Goal: Task Accomplishment & Management: Manage account settings

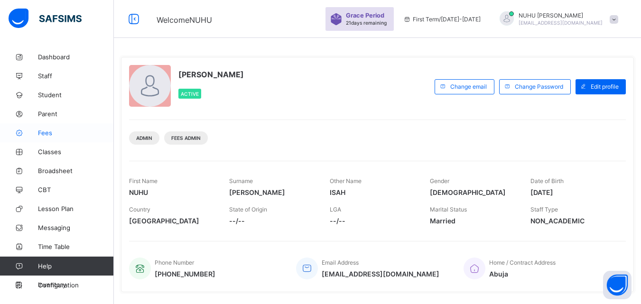
click at [52, 136] on span "Fees" at bounding box center [76, 133] width 76 height 8
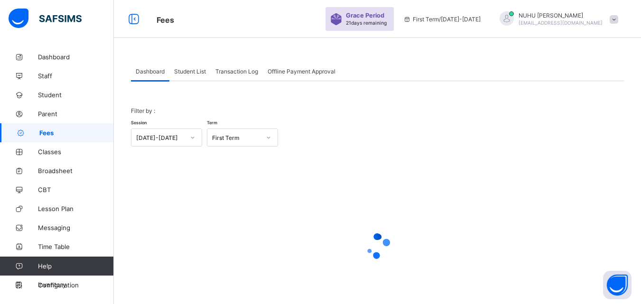
click at [185, 72] on span "Student List" at bounding box center [190, 71] width 32 height 7
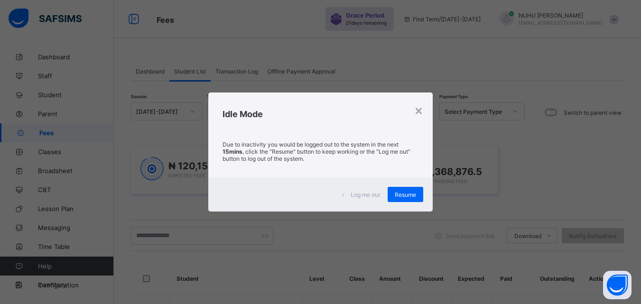
click at [418, 114] on div "×" at bounding box center [418, 110] width 9 height 16
click at [418, 113] on icon at bounding box center [420, 111] width 6 height 9
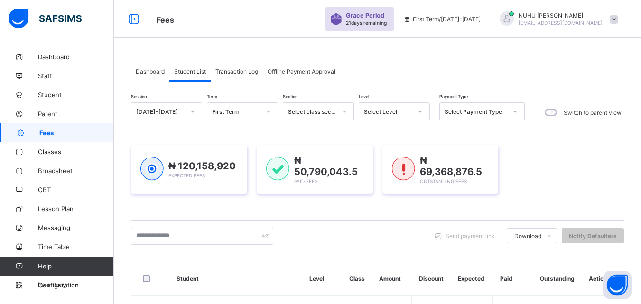
click at [328, 139] on div "₦ 120,158,920 Expected Fees ₦ 50,790,043.5 Paid Fees ₦ 69,368,876.5 Outstanding…" at bounding box center [377, 169] width 493 height 77
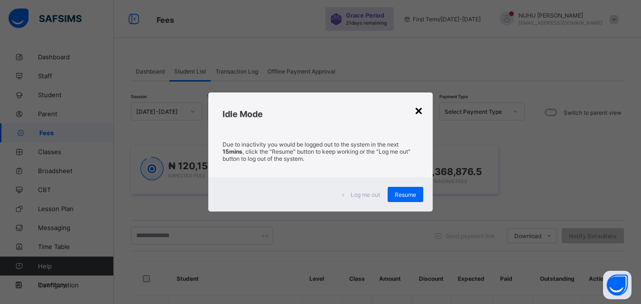
click at [418, 113] on div "×" at bounding box center [418, 110] width 9 height 16
click at [407, 194] on span "Resume" at bounding box center [405, 194] width 21 height 7
click at [407, 193] on div "₦ 69,368,876.5 Outstanding Fees" at bounding box center [440, 169] width 116 height 49
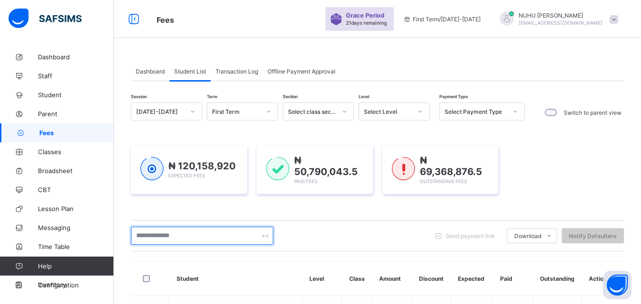
click at [177, 237] on input "text" at bounding box center [202, 236] width 142 height 18
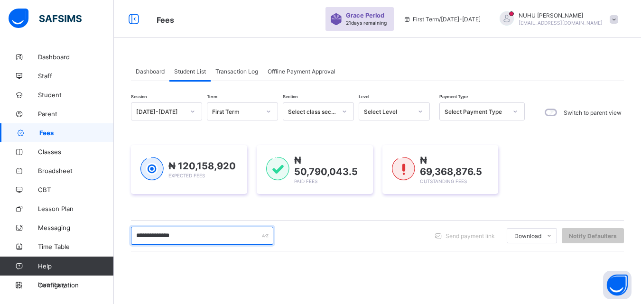
type input "**********"
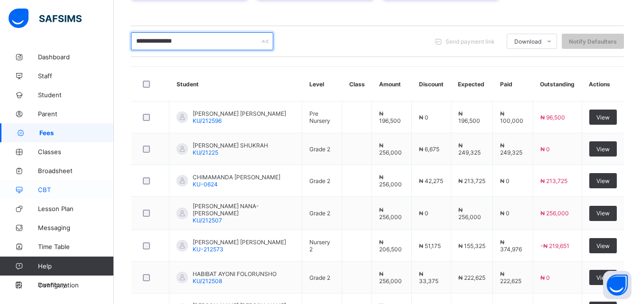
scroll to position [226, 0]
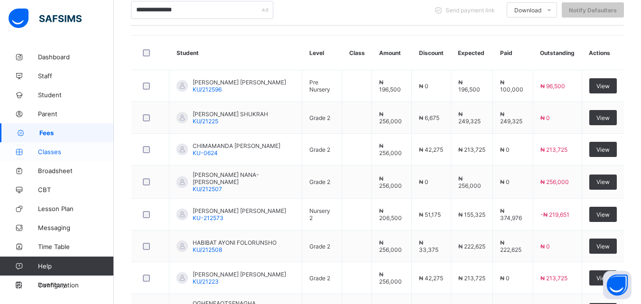
click at [42, 151] on span "Classes" at bounding box center [76, 152] width 76 height 8
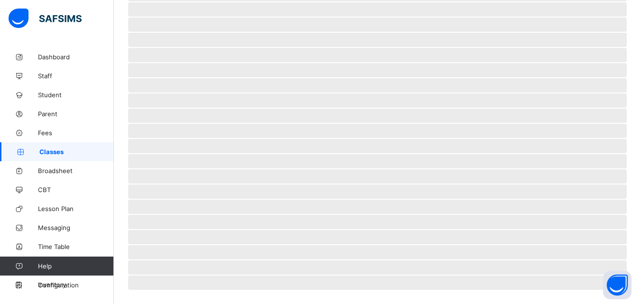
click at [59, 154] on span "Classes" at bounding box center [76, 152] width 74 height 8
click at [53, 154] on span "Classes" at bounding box center [76, 152] width 74 height 8
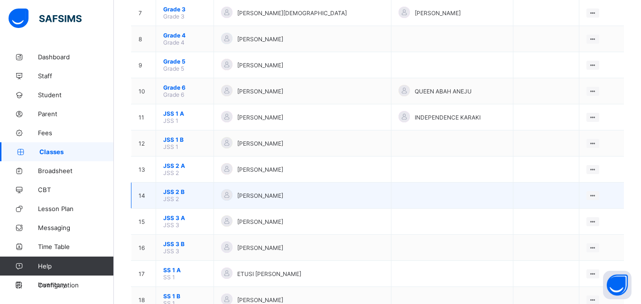
scroll to position [285, 0]
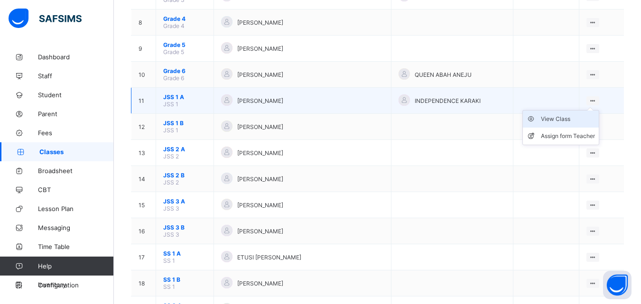
click at [580, 120] on div "View Class" at bounding box center [568, 118] width 54 height 9
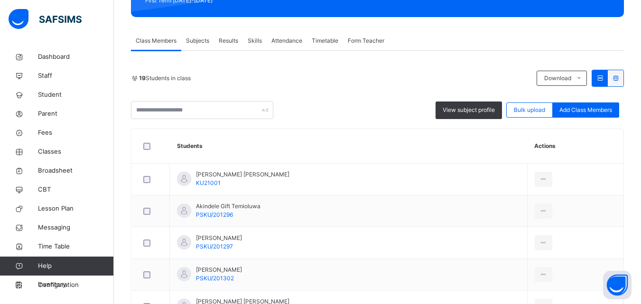
scroll to position [141, 0]
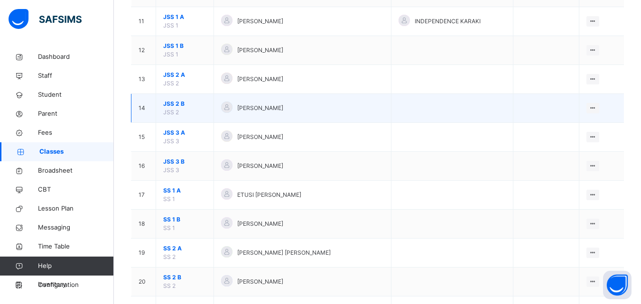
scroll to position [327, 0]
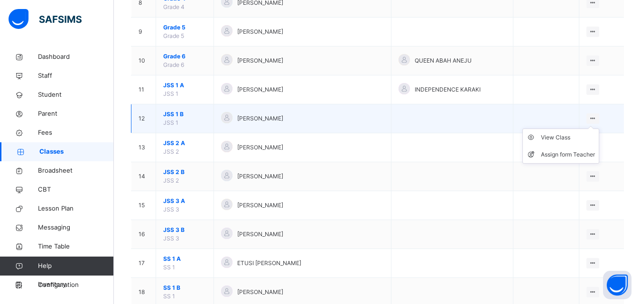
click at [572, 133] on ul "View Class Assign form Teacher" at bounding box center [560, 146] width 77 height 35
click at [569, 137] on div "View Class" at bounding box center [568, 137] width 54 height 9
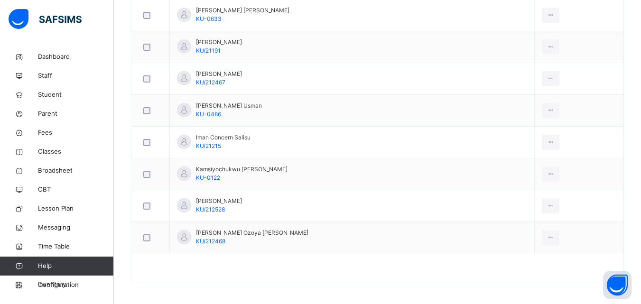
scroll to position [440, 0]
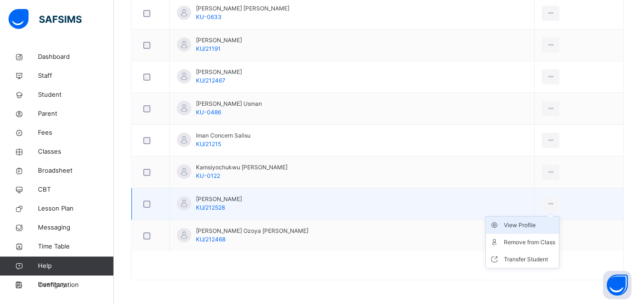
click at [527, 223] on div "View Profile" at bounding box center [529, 225] width 51 height 9
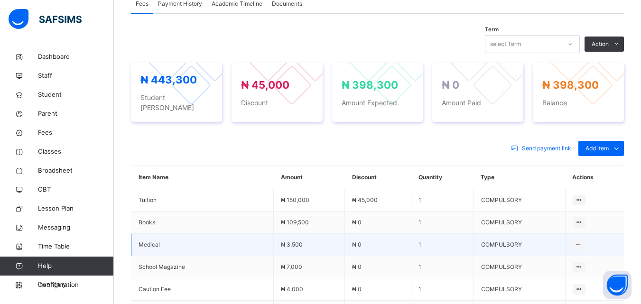
scroll to position [291, 0]
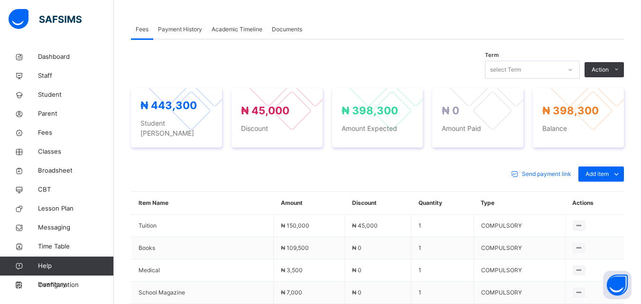
click at [0, 0] on div "Special bill" at bounding box center [0, 0] width 0 height 0
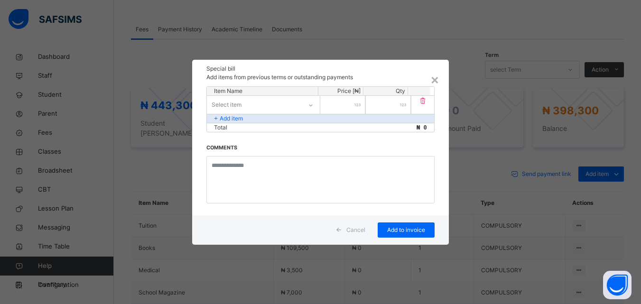
click at [301, 104] on div "Select item" at bounding box center [254, 104] width 95 height 15
click at [301, 104] on div "Select item" at bounding box center [254, 104] width 94 height 15
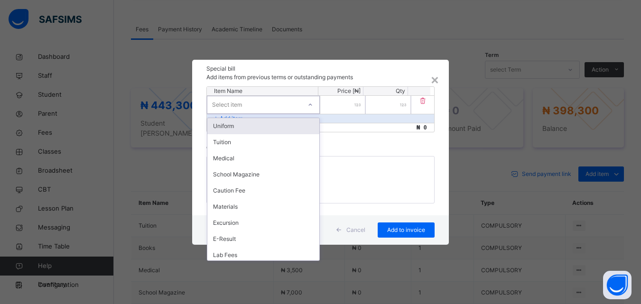
click at [292, 106] on div "Select item" at bounding box center [254, 104] width 94 height 15
click at [259, 126] on div "Uniform" at bounding box center [263, 126] width 112 height 16
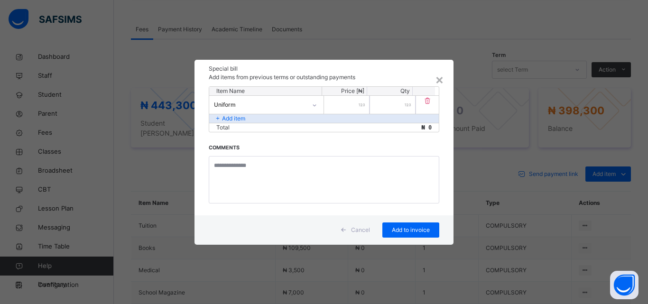
click at [350, 111] on input "number" at bounding box center [347, 105] width 46 height 18
type input "*****"
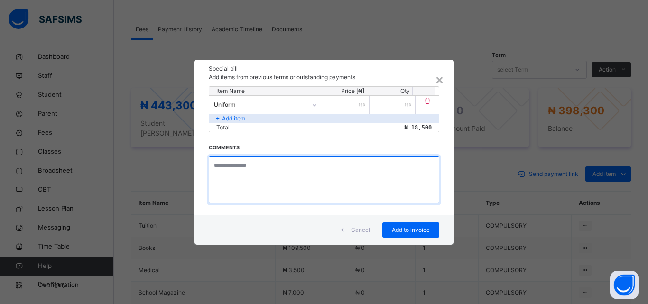
click at [253, 167] on textarea at bounding box center [324, 179] width 231 height 47
type textarea "*"
click at [234, 176] on textarea "******* ******" at bounding box center [324, 179] width 231 height 47
type textarea "******* *****"
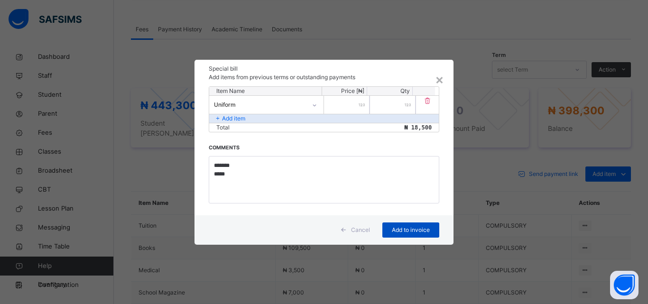
click at [413, 228] on span "Add to invoice" at bounding box center [410, 230] width 43 height 9
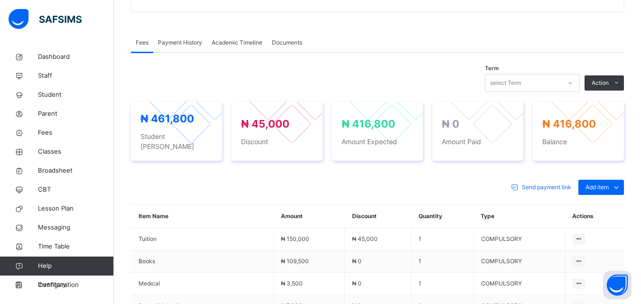
scroll to position [171, 0]
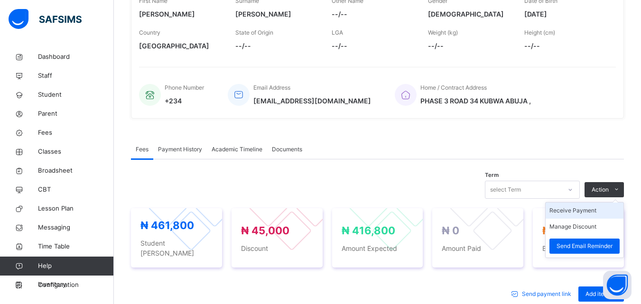
click at [585, 213] on li "Receive Payment" at bounding box center [585, 211] width 78 height 16
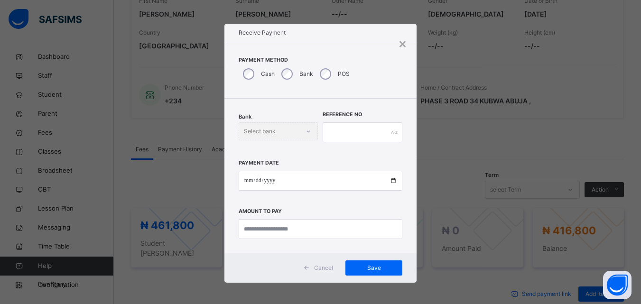
click at [278, 74] on div "Bank" at bounding box center [296, 74] width 38 height 20
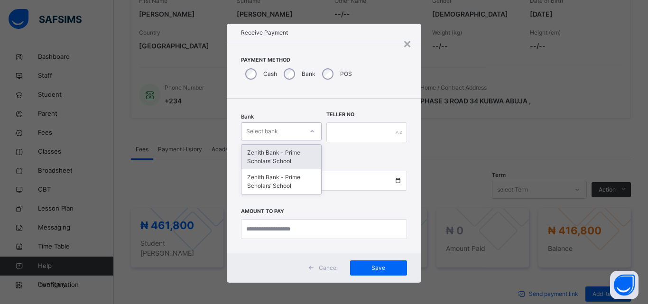
click at [254, 130] on div "Select bank" at bounding box center [262, 131] width 32 height 18
click at [279, 154] on div "Zenith Bank - Prime Scholars’ School" at bounding box center [281, 157] width 80 height 25
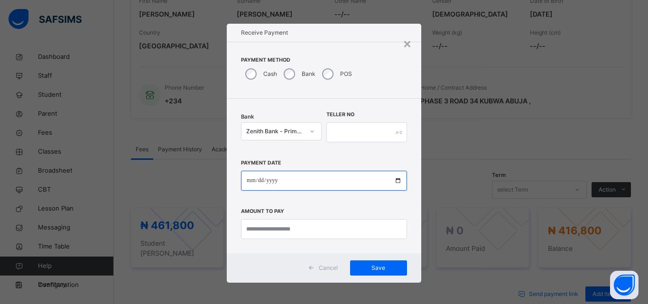
drag, startPoint x: 245, startPoint y: 185, endPoint x: 248, endPoint y: 180, distance: 6.2
click at [245, 184] on input "date" at bounding box center [324, 181] width 166 height 20
type input "**********"
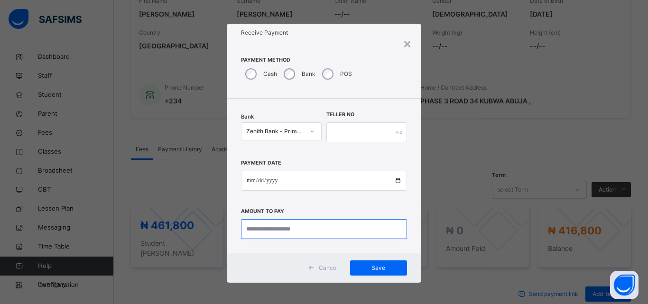
click at [258, 230] on input "currency" at bounding box center [324, 229] width 166 height 20
type input "*********"
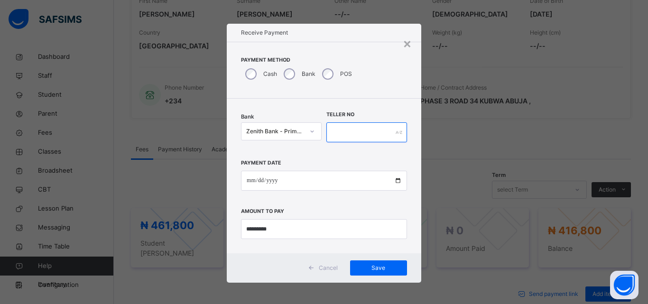
click at [354, 130] on input "text" at bounding box center [366, 132] width 81 height 20
type input "*****"
click at [374, 268] on span "Save" at bounding box center [378, 268] width 43 height 9
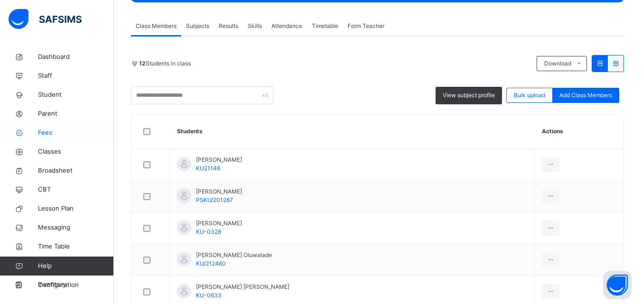
scroll to position [61, 0]
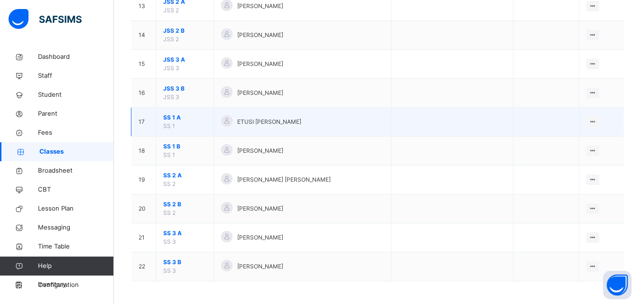
scroll to position [469, 0]
click at [563, 138] on div "View Class" at bounding box center [568, 139] width 54 height 9
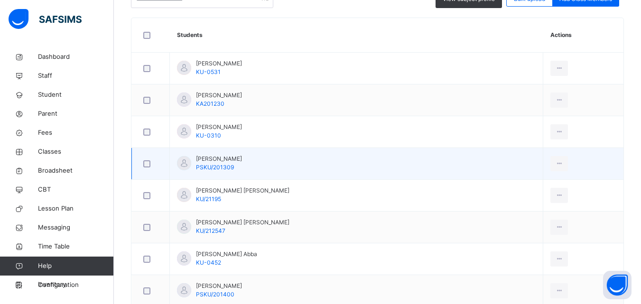
scroll to position [237, 0]
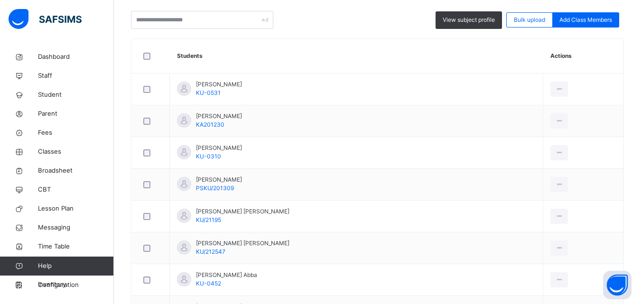
click at [161, 12] on div "15 Students in class Download Pdf Report Excel Report View subject profile Bulk…" at bounding box center [377, 4] width 493 height 49
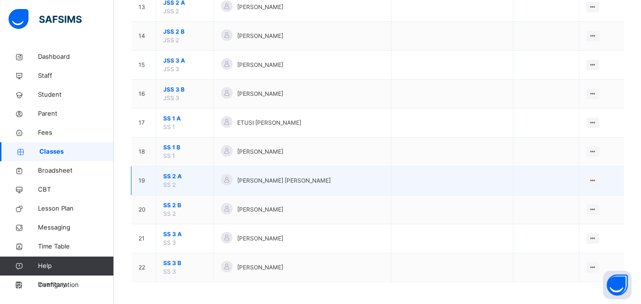
scroll to position [469, 0]
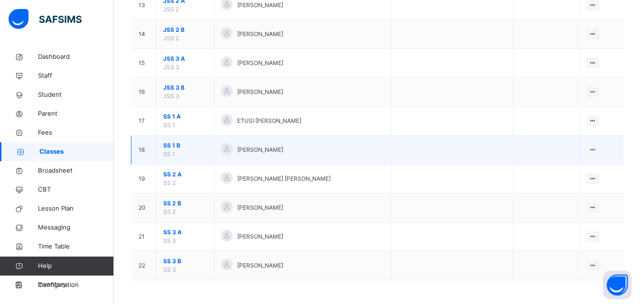
click at [600, 144] on td "View Class Assign form Teacher" at bounding box center [601, 150] width 45 height 29
click at [558, 167] on div "View Class" at bounding box center [568, 168] width 54 height 9
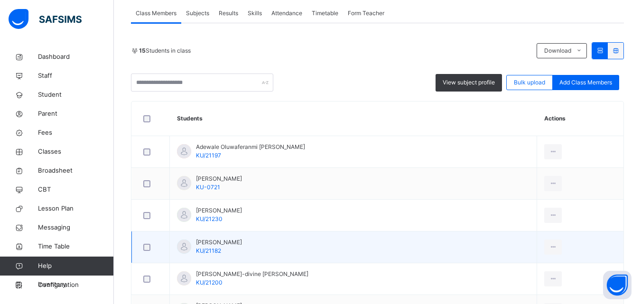
scroll to position [156, 0]
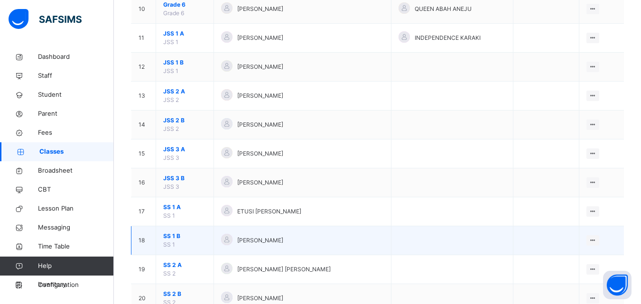
scroll to position [427, 0]
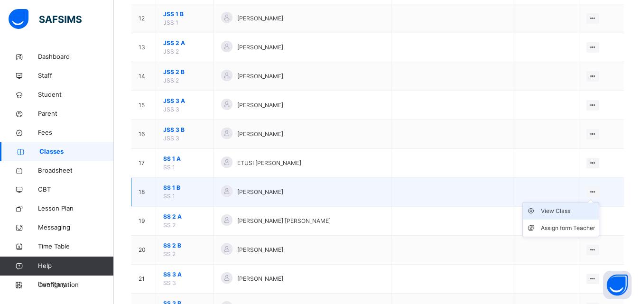
click at [570, 208] on div "View Class" at bounding box center [568, 210] width 54 height 9
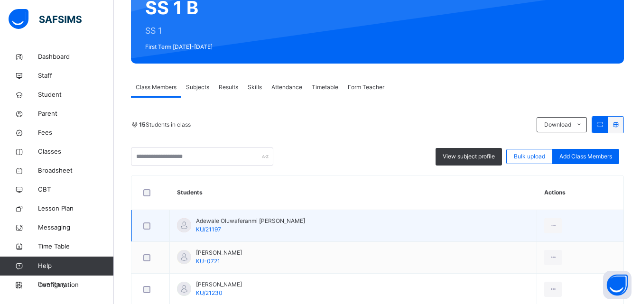
scroll to position [95, 0]
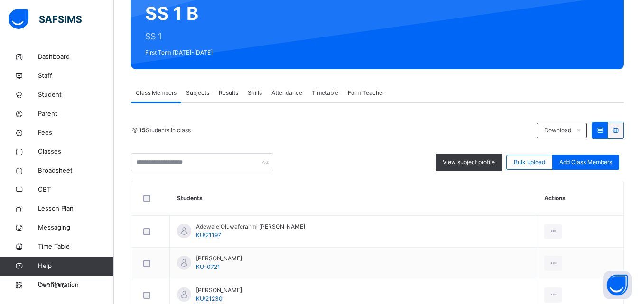
drag, startPoint x: 73, startPoint y: 61, endPoint x: 35, endPoint y: 17, distance: 57.9
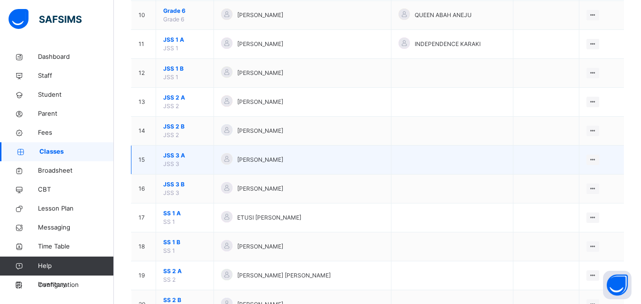
scroll to position [427, 0]
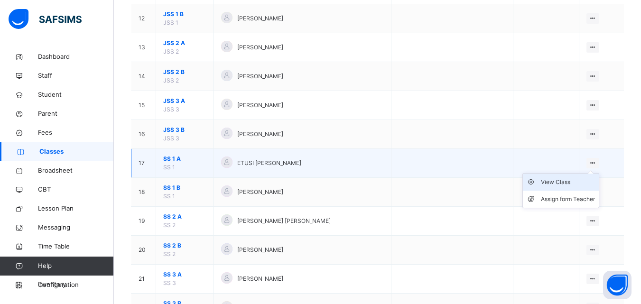
click at [568, 183] on div "View Class" at bounding box center [568, 181] width 54 height 9
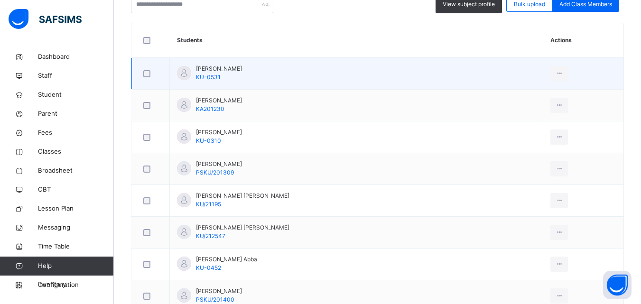
scroll to position [285, 0]
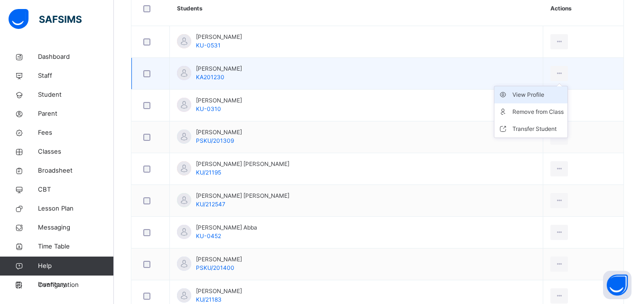
click at [512, 96] on div "View Profile" at bounding box center [537, 94] width 51 height 9
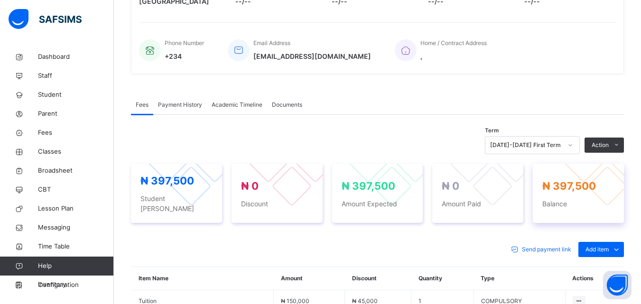
scroll to position [285, 0]
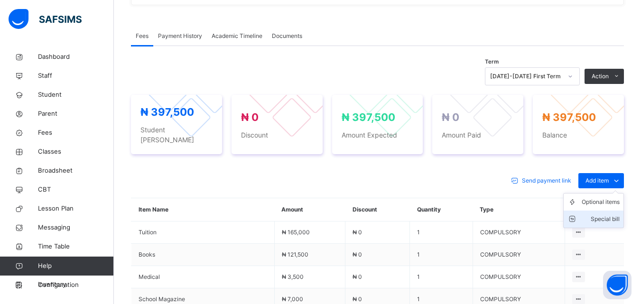
click at [611, 214] on div "Special bill" at bounding box center [601, 218] width 38 height 9
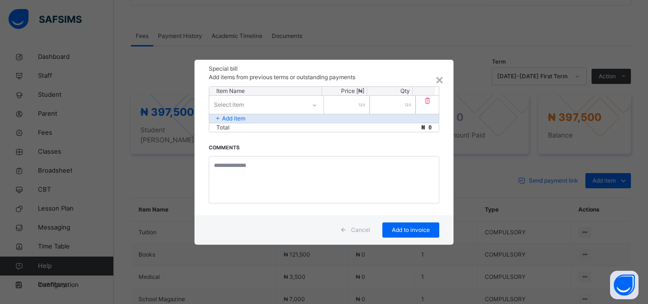
click at [307, 103] on div at bounding box center [314, 105] width 16 height 15
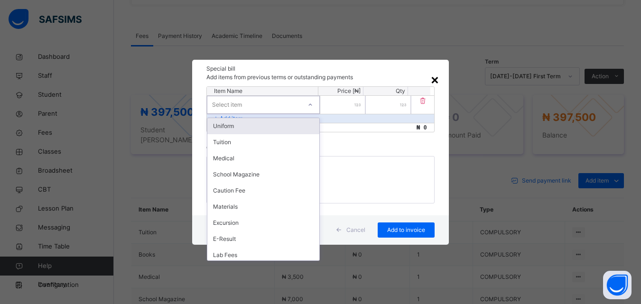
click at [438, 78] on div "×" at bounding box center [434, 79] width 9 height 20
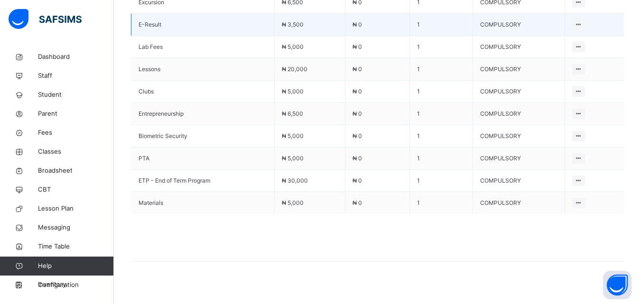
scroll to position [459, 0]
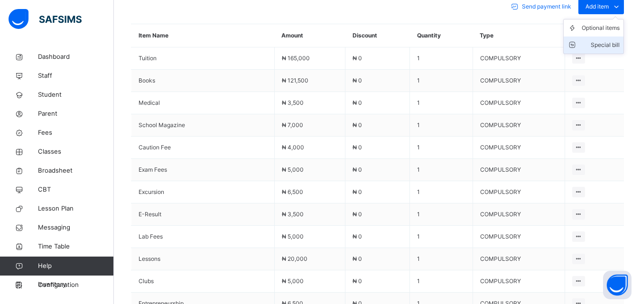
click at [611, 40] on div "Special bill" at bounding box center [601, 44] width 38 height 9
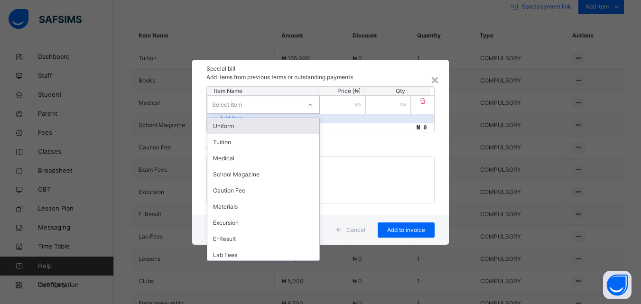
click at [261, 106] on div "Select item" at bounding box center [254, 104] width 94 height 15
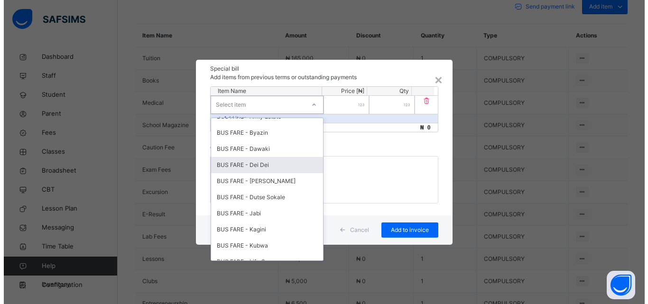
scroll to position [379, 0]
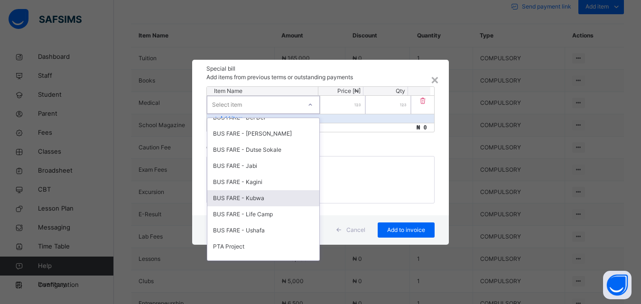
click at [254, 200] on div "BUS FARE - Kubwa" at bounding box center [263, 198] width 112 height 16
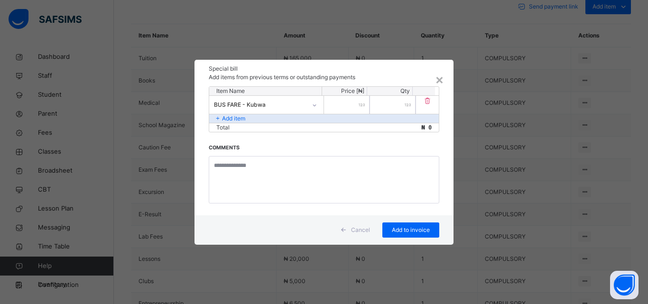
click at [348, 106] on input "number" at bounding box center [347, 105] width 46 height 18
type input "*****"
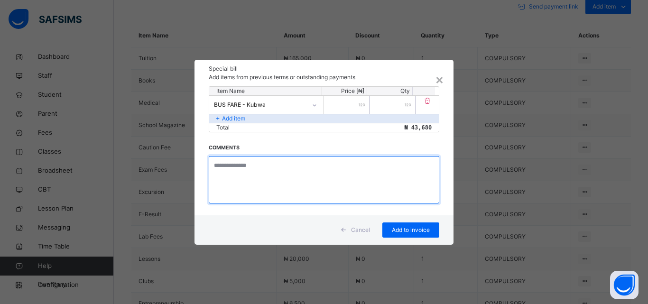
click at [244, 166] on textarea at bounding box center [324, 179] width 231 height 47
type textarea "**********"
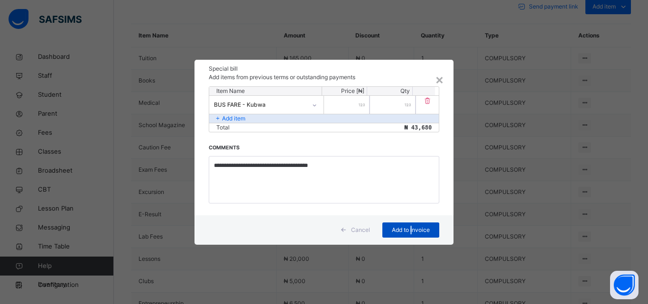
click at [411, 232] on span "Add to invoice" at bounding box center [410, 230] width 43 height 9
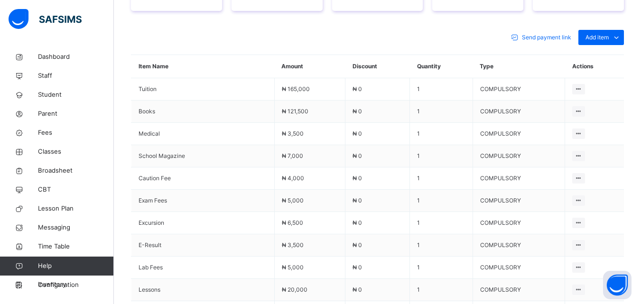
scroll to position [316, 0]
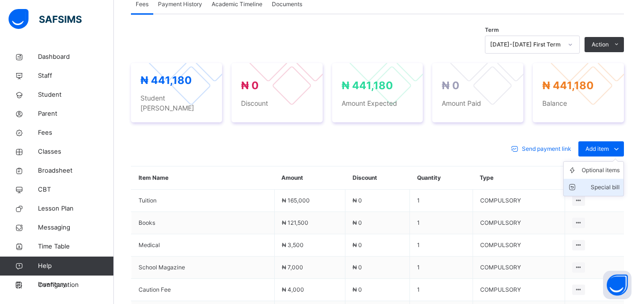
click at [609, 183] on div "Special bill" at bounding box center [601, 187] width 38 height 9
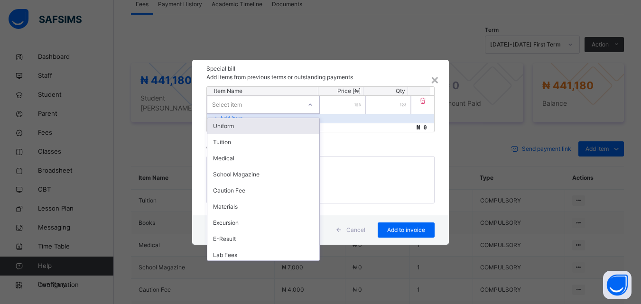
click at [302, 104] on div "Select item" at bounding box center [263, 105] width 113 height 18
click at [260, 127] on div "Uniform" at bounding box center [263, 126] width 112 height 16
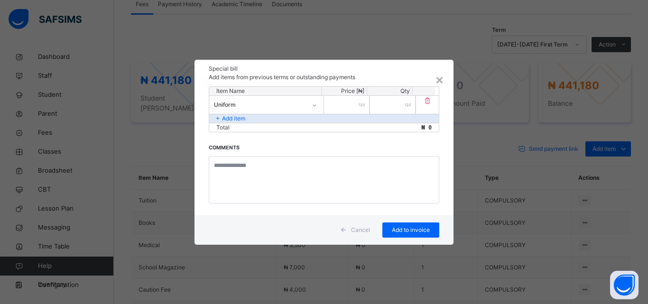
click at [358, 106] on input "number" at bounding box center [347, 105] width 46 height 18
type input "*****"
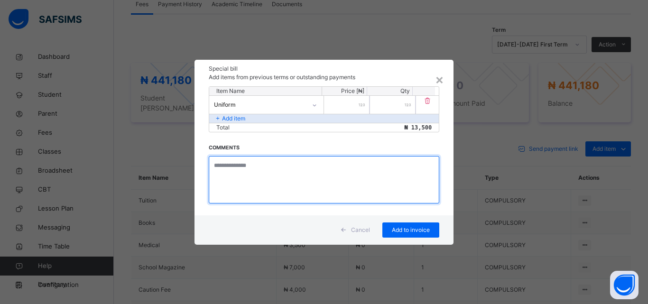
click at [259, 169] on textarea at bounding box center [324, 179] width 231 height 47
type textarea "*******"
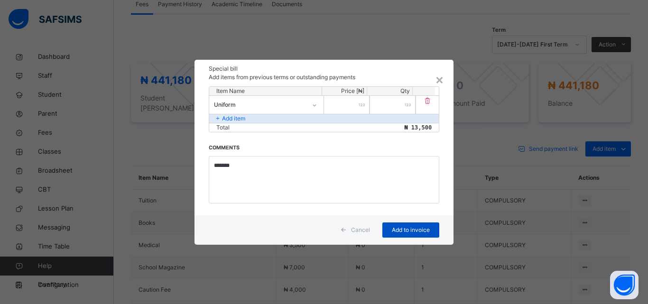
click at [423, 230] on span "Add to invoice" at bounding box center [410, 230] width 43 height 9
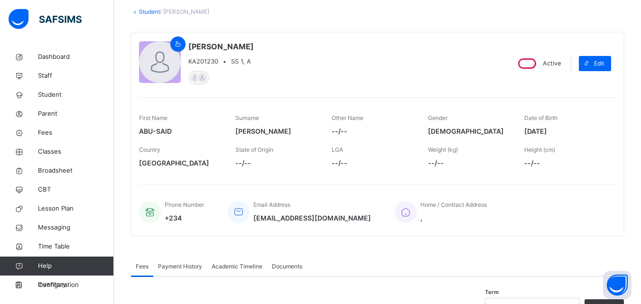
scroll to position [32, 0]
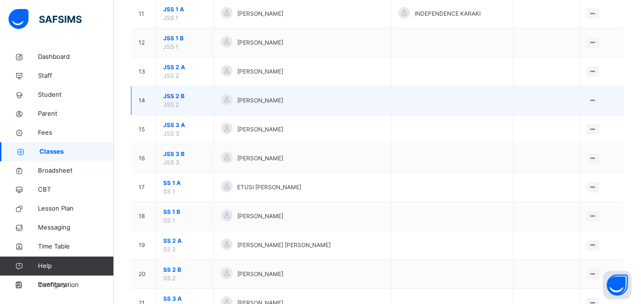
scroll to position [327, 0]
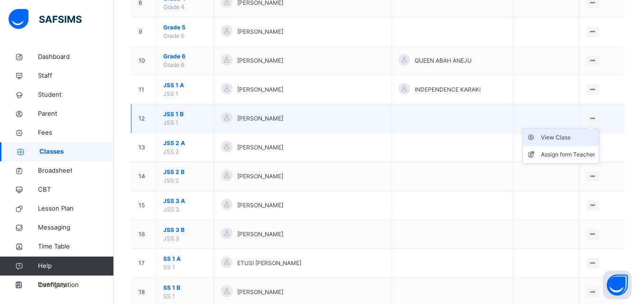
click at [555, 135] on div "View Class" at bounding box center [568, 137] width 54 height 9
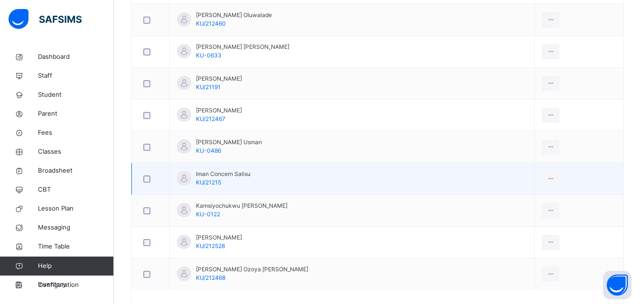
scroll to position [427, 0]
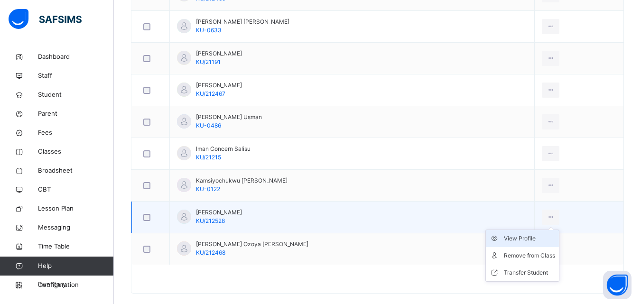
click at [529, 238] on div "View Profile" at bounding box center [529, 238] width 51 height 9
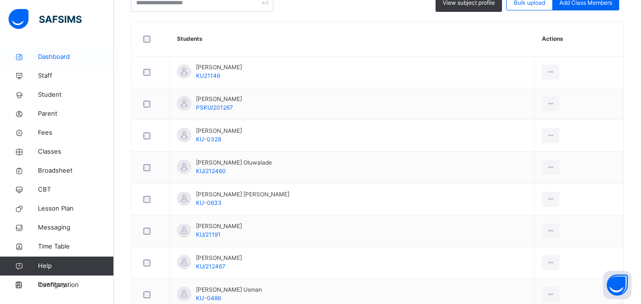
scroll to position [250, 0]
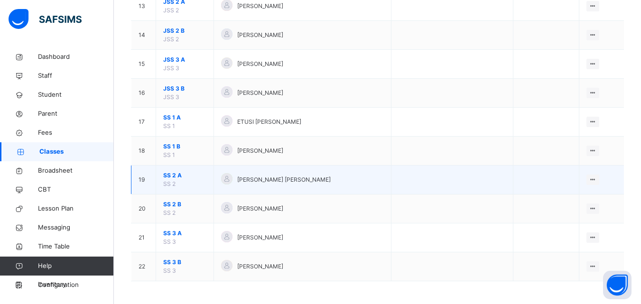
scroll to position [469, 0]
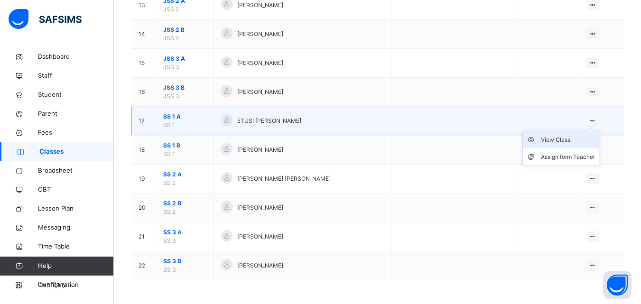
click at [565, 139] on div "View Class" at bounding box center [568, 139] width 54 height 9
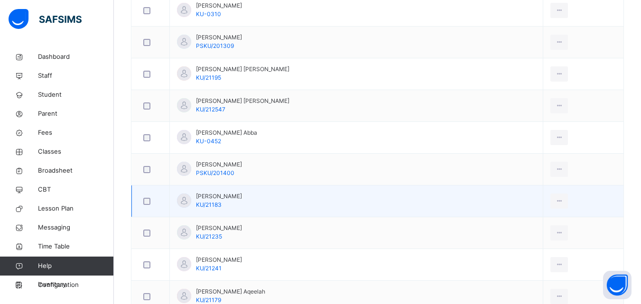
scroll to position [285, 0]
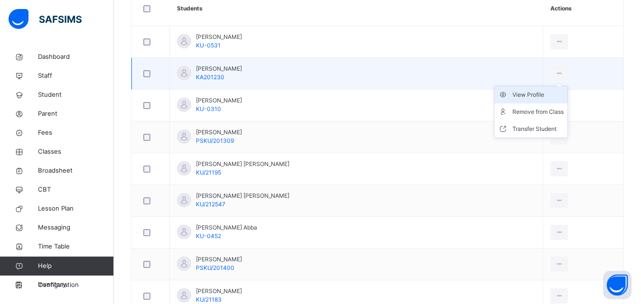
click at [512, 93] on div "View Profile" at bounding box center [537, 94] width 51 height 9
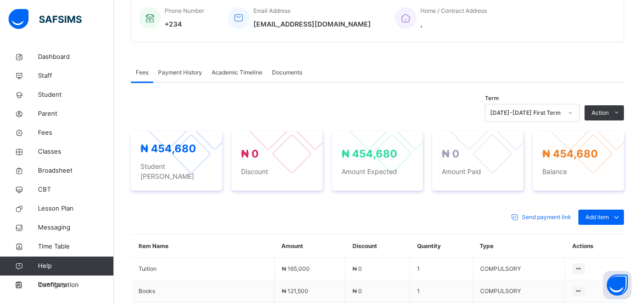
scroll to position [237, 0]
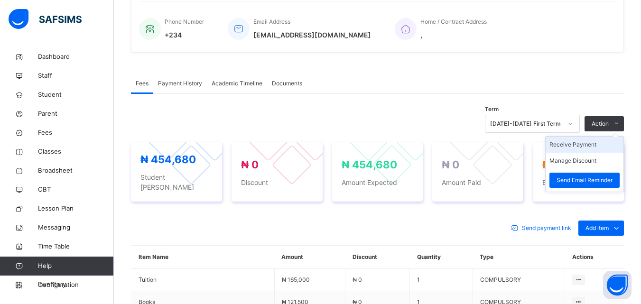
click at [583, 144] on li "Receive Payment" at bounding box center [585, 145] width 78 height 16
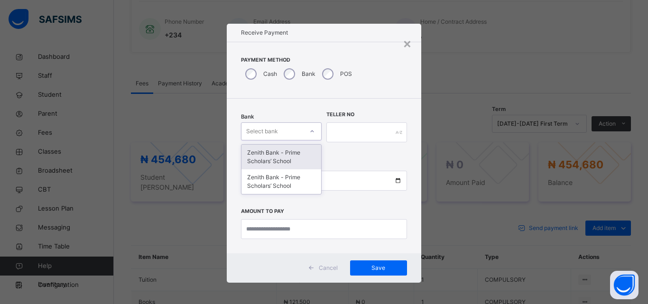
click at [273, 132] on div "Select bank" at bounding box center [262, 131] width 32 height 18
click at [272, 147] on div "Zenith Bank - Prime Scholars’ School" at bounding box center [281, 157] width 80 height 25
click at [276, 152] on div "Bank option Zenith Bank - Prime Scholars’ School focused, 1 of 2. 2 results ava…" at bounding box center [281, 132] width 81 height 39
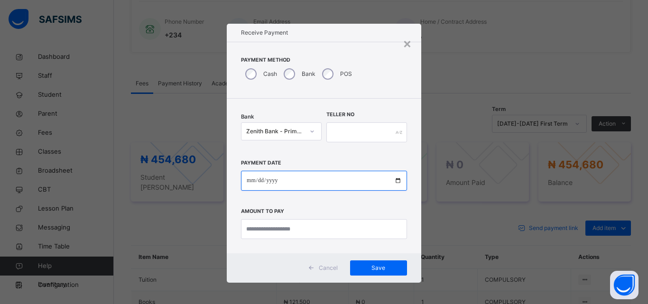
click at [244, 184] on input "date" at bounding box center [324, 181] width 166 height 20
type input "**********"
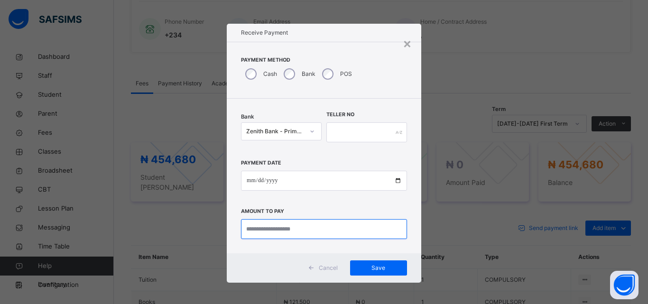
click at [257, 232] on input "currency" at bounding box center [324, 229] width 166 height 20
type input "**********"
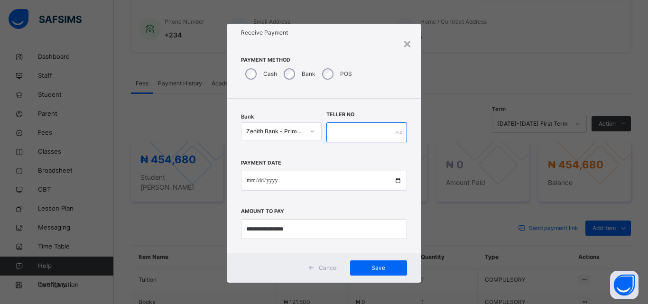
click at [364, 130] on input "text" at bounding box center [366, 132] width 81 height 20
type input "******"
click at [377, 268] on span "Save" at bounding box center [378, 268] width 43 height 9
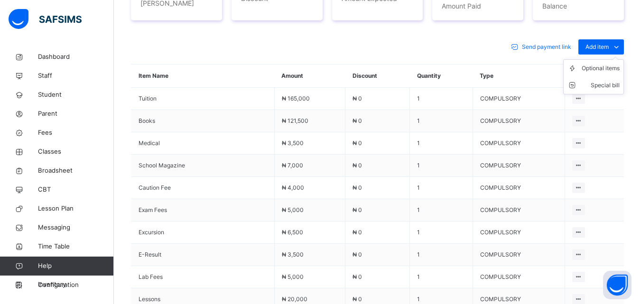
scroll to position [282, 0]
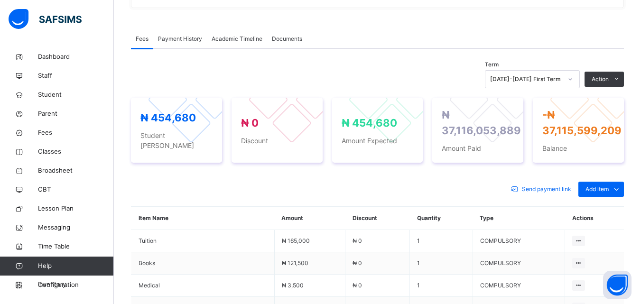
click at [184, 37] on span "Payment History" at bounding box center [180, 39] width 44 height 9
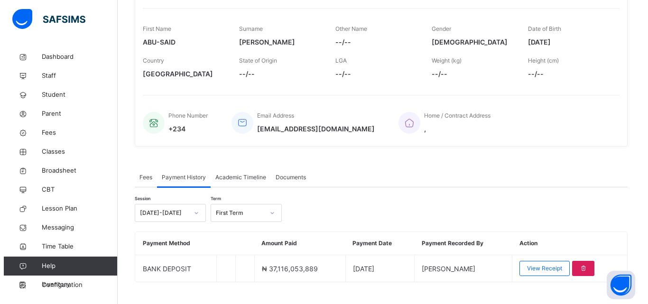
scroll to position [159, 0]
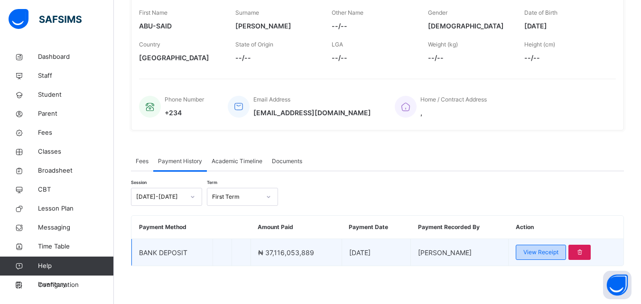
click at [544, 255] on span "View Receipt" at bounding box center [540, 252] width 35 height 9
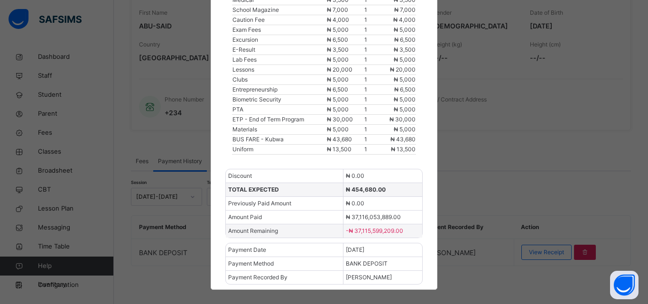
scroll to position [223, 0]
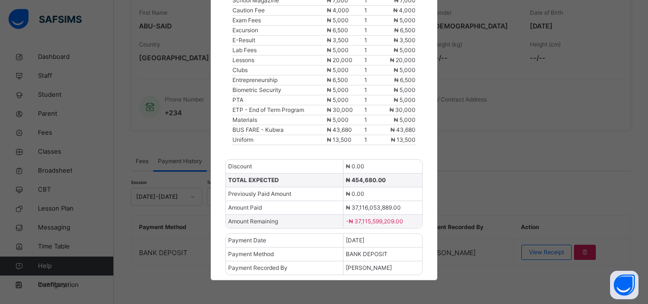
click at [573, 180] on div "× PRIME SCHOLARS' SCHOOL, KUBWA Download receipt 2025-2026 / First Term ABU-SAI…" at bounding box center [324, 152] width 648 height 304
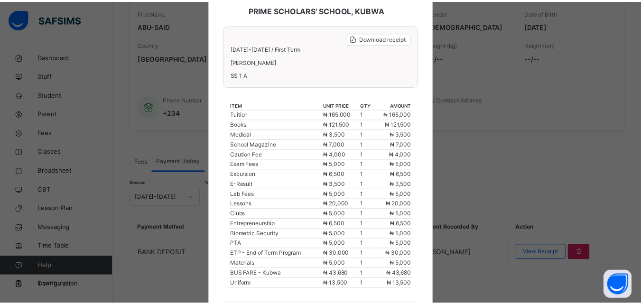
scroll to position [34, 0]
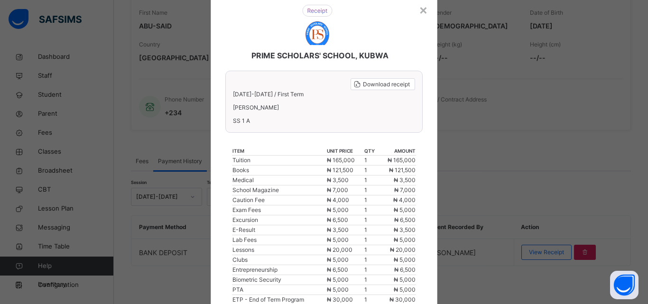
click at [500, 137] on div "× PRIME SCHOLARS' SCHOOL, KUBWA Download receipt 2025-2026 / First Term ABU-SAI…" at bounding box center [324, 152] width 648 height 304
drag, startPoint x: 527, startPoint y: 159, endPoint x: 531, endPoint y: 160, distance: 4.8
click at [527, 162] on div "× PRIME SCHOLARS' SCHOOL, KUBWA Download receipt 2025-2026 / First Term ABU-SAI…" at bounding box center [324, 152] width 648 height 304
click at [416, 10] on div "PRIME SCHOLARS' SCHOOL, KUBWA" at bounding box center [317, 32] width 203 height 75
click at [420, 10] on div "×" at bounding box center [423, 10] width 9 height 20
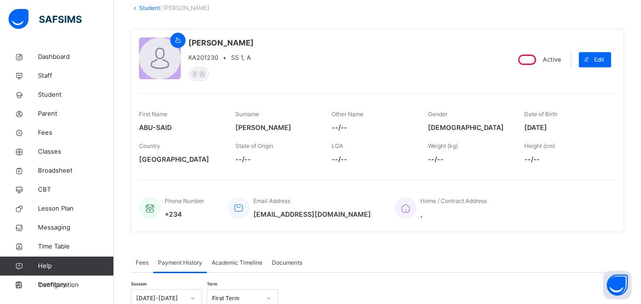
scroll to position [159, 0]
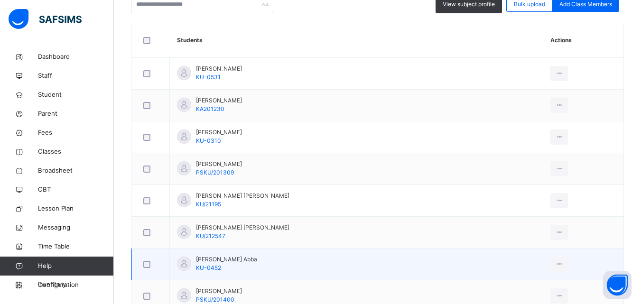
scroll to position [251, 0]
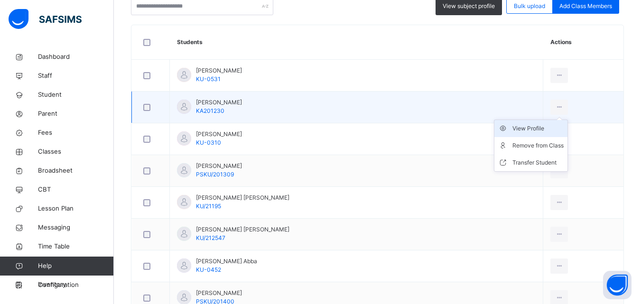
click at [512, 131] on div "View Profile" at bounding box center [537, 128] width 51 height 9
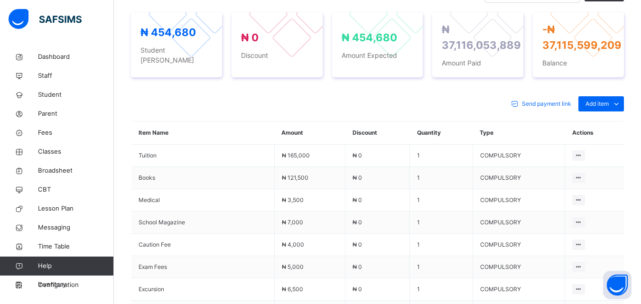
scroll to position [355, 0]
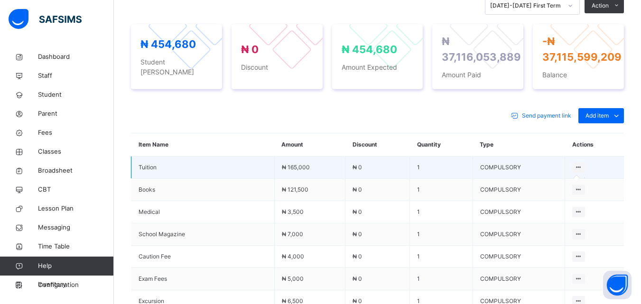
click at [583, 168] on icon at bounding box center [578, 167] width 8 height 7
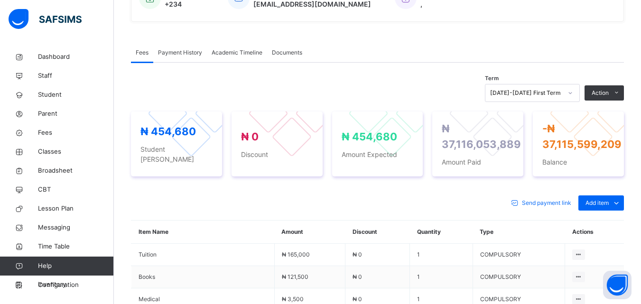
scroll to position [270, 0]
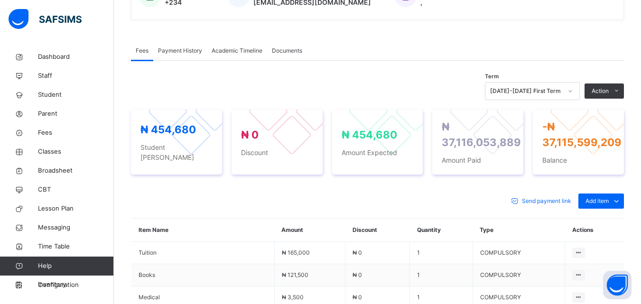
click at [179, 50] on span "Payment History" at bounding box center [180, 50] width 44 height 9
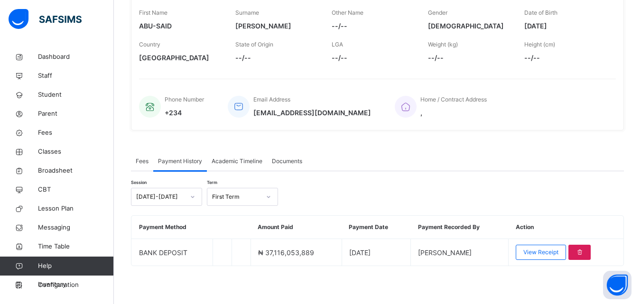
scroll to position [159, 0]
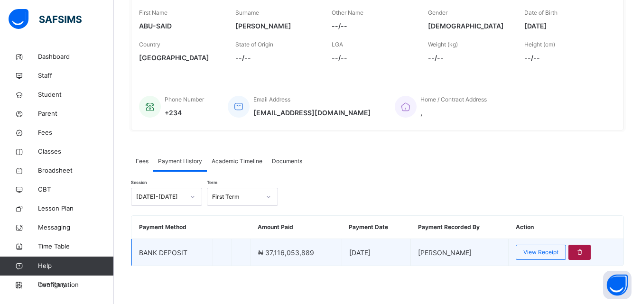
click at [583, 254] on icon at bounding box center [579, 252] width 8 height 9
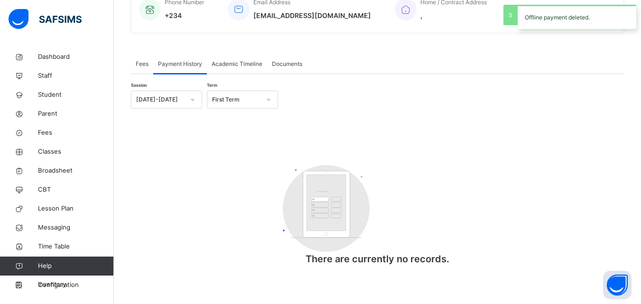
scroll to position [258, 0]
click at [139, 65] on span "Fees" at bounding box center [142, 64] width 13 height 9
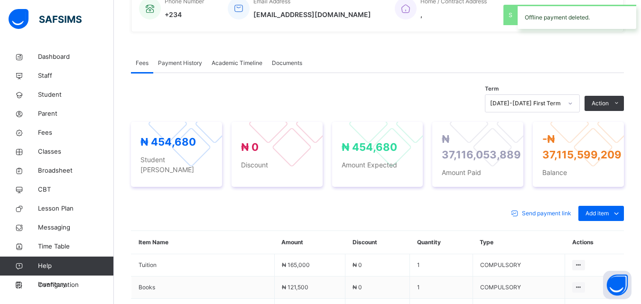
scroll to position [270, 0]
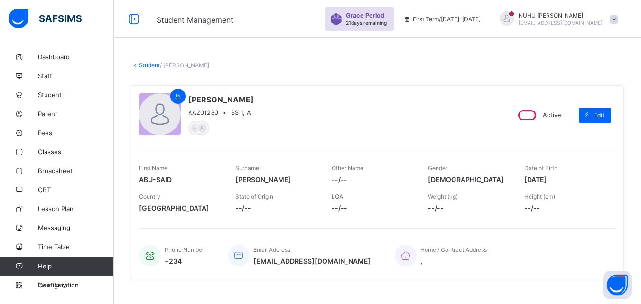
scroll to position [198, 0]
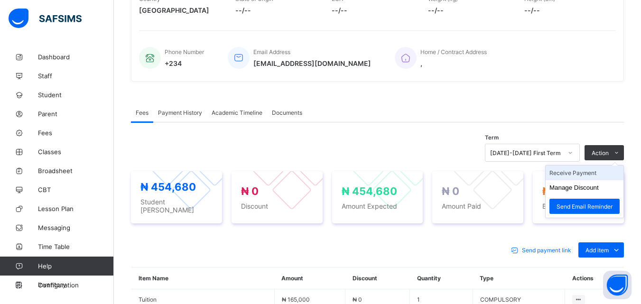
click at [598, 178] on li "Receive Payment" at bounding box center [585, 173] width 78 height 15
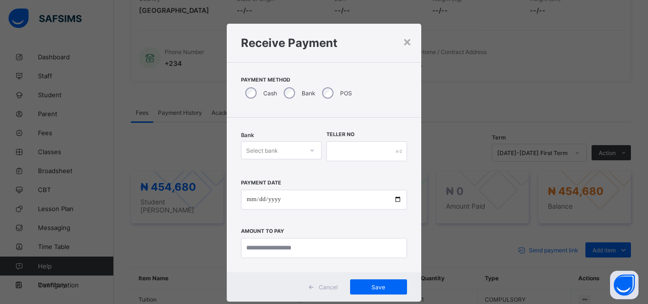
click at [282, 153] on div "Select bank" at bounding box center [272, 150] width 62 height 13
click at [258, 176] on div "Zenith Bank - Prime Scholars’ School" at bounding box center [281, 175] width 80 height 22
click at [249, 203] on input "date" at bounding box center [324, 200] width 166 height 20
type input "**********"
click at [262, 250] on input "currency" at bounding box center [324, 248] width 166 height 20
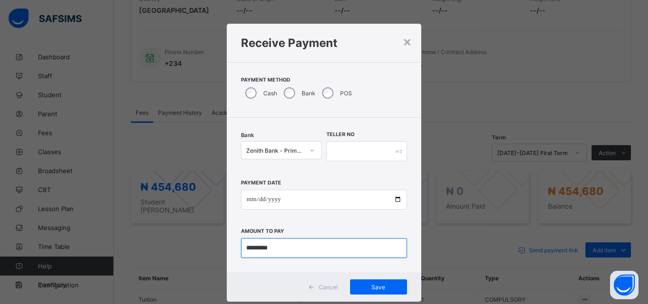
type input "*********"
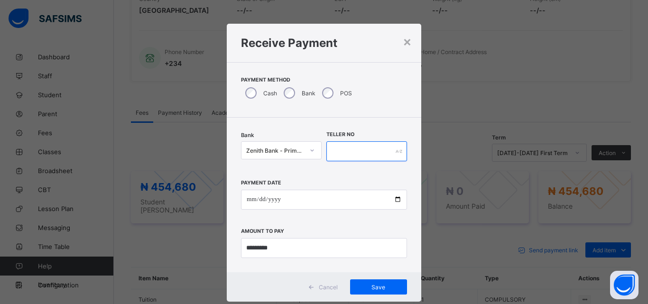
click at [346, 151] on input "text" at bounding box center [366, 151] width 81 height 20
click at [360, 287] on span "Save" at bounding box center [378, 287] width 43 height 7
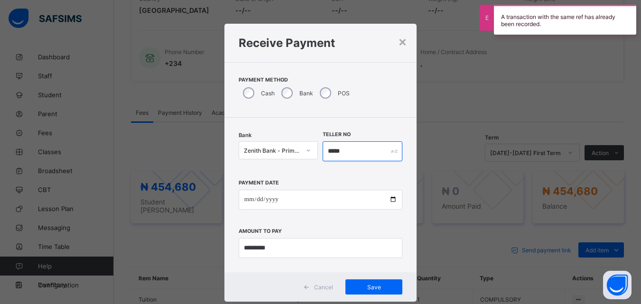
click at [353, 157] on input "*****" at bounding box center [363, 151] width 80 height 20
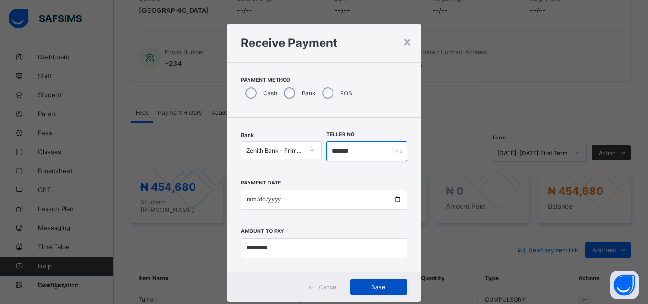
type input "*******"
click at [372, 287] on span "Save" at bounding box center [378, 287] width 43 height 7
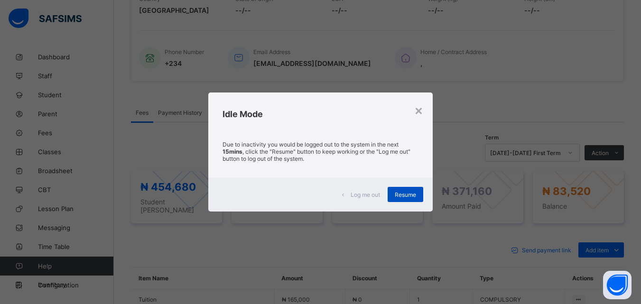
click at [411, 193] on span "Resume" at bounding box center [405, 194] width 21 height 7
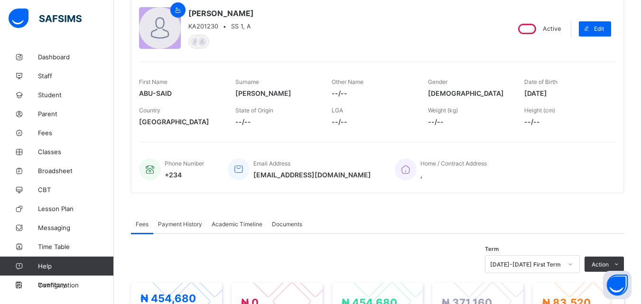
scroll to position [103, 0]
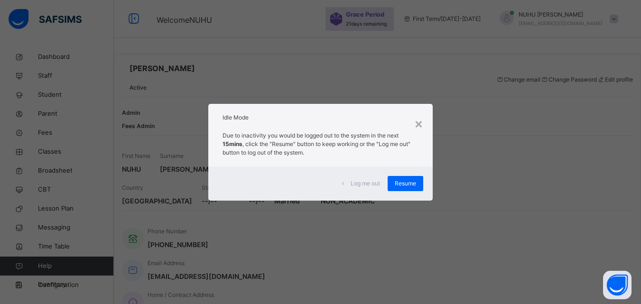
click at [416, 181] on span "Resume" at bounding box center [405, 183] width 21 height 9
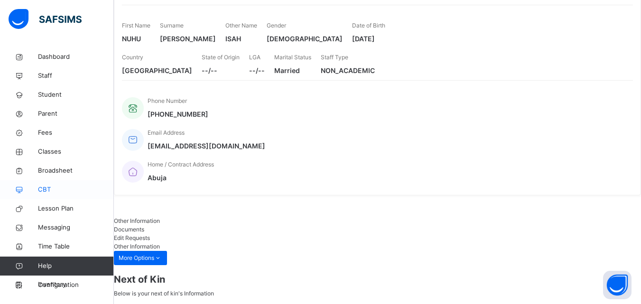
scroll to position [164, 0]
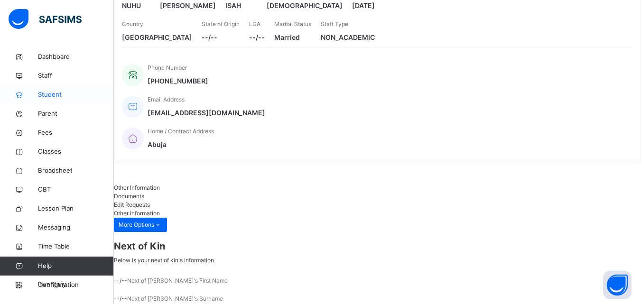
click at [48, 98] on span "Student" at bounding box center [76, 94] width 76 height 9
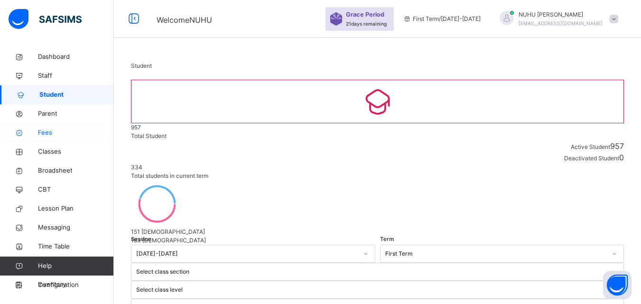
click at [42, 133] on span "Fees" at bounding box center [76, 132] width 76 height 9
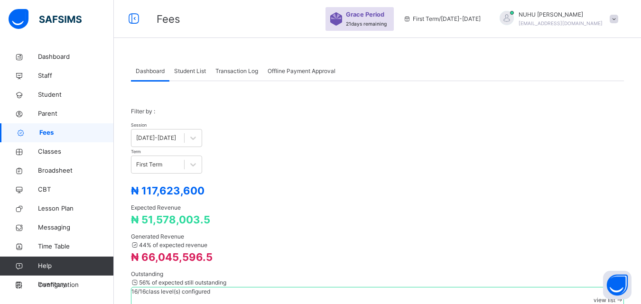
drag, startPoint x: 192, startPoint y: 74, endPoint x: 218, endPoint y: 75, distance: 26.6
click at [192, 73] on span "Student List" at bounding box center [190, 71] width 32 height 9
click at [192, 71] on span "Student List" at bounding box center [190, 71] width 32 height 9
click at [184, 71] on span "Student List" at bounding box center [190, 71] width 32 height 9
click at [185, 72] on span "Student List" at bounding box center [190, 71] width 32 height 9
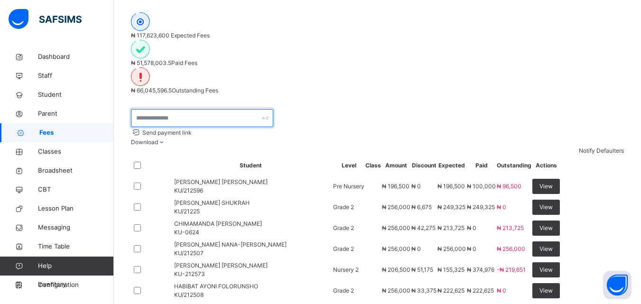
drag, startPoint x: 184, startPoint y: 42, endPoint x: 211, endPoint y: 55, distance: 30.1
click at [184, 109] on input "text" at bounding box center [202, 118] width 142 height 18
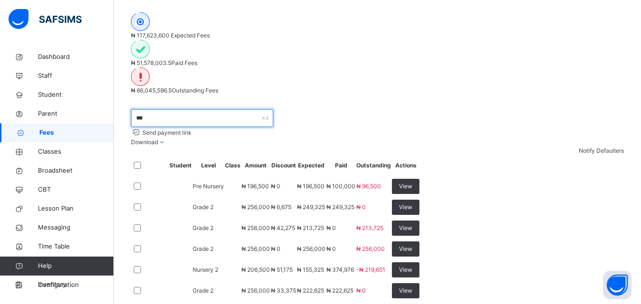
type input "****"
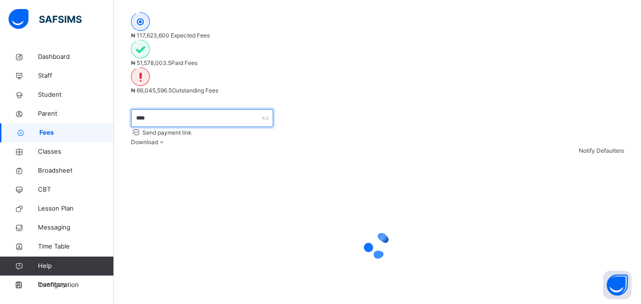
scroll to position [149, 0]
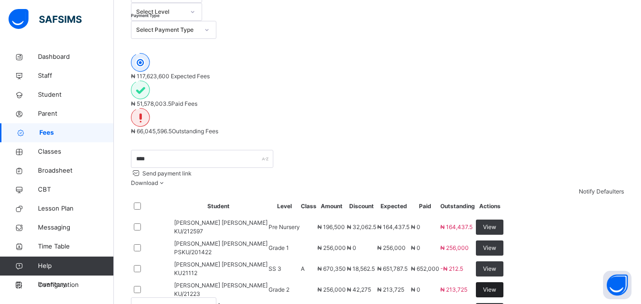
click at [496, 286] on span "View" at bounding box center [489, 290] width 13 height 9
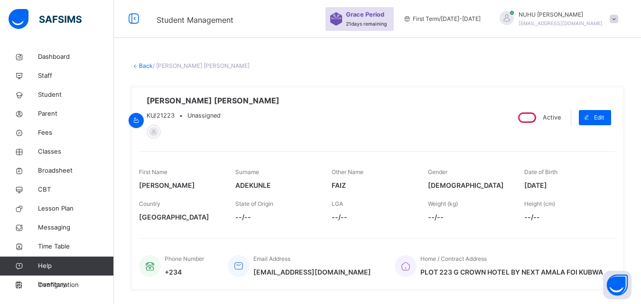
scroll to position [285, 0]
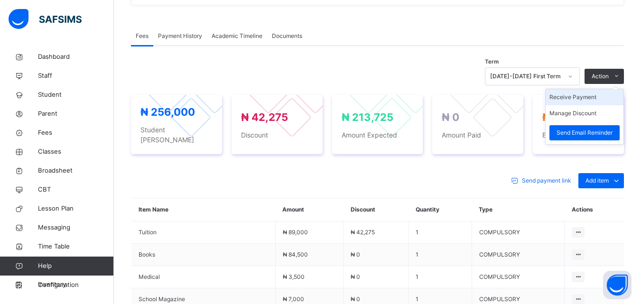
click at [589, 96] on li "Receive Payment" at bounding box center [585, 97] width 78 height 16
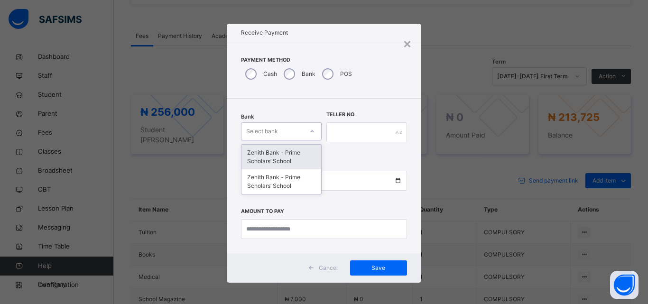
drag, startPoint x: 270, startPoint y: 135, endPoint x: 271, endPoint y: 130, distance: 4.8
click at [270, 133] on div "Select bank" at bounding box center [262, 131] width 32 height 18
click at [272, 149] on div "Zenith Bank - Prime Scholars’ School" at bounding box center [281, 157] width 80 height 25
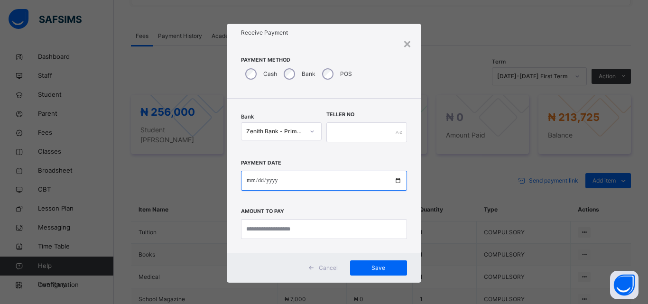
click at [254, 184] on input "date" at bounding box center [324, 181] width 166 height 20
type input "**********"
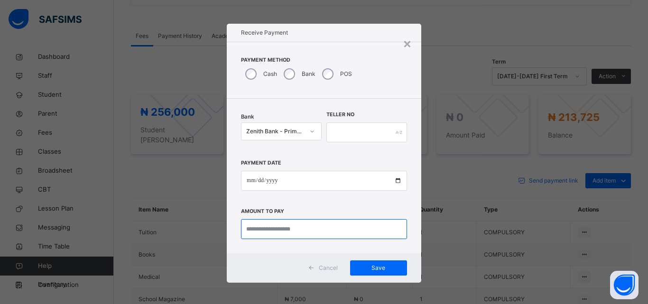
click at [279, 231] on input "currency" at bounding box center [324, 229] width 166 height 20
type input "*********"
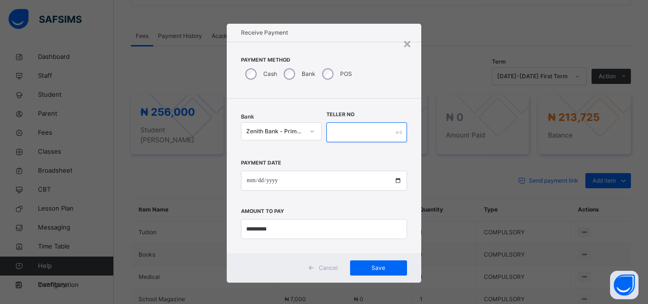
click at [352, 132] on input "text" at bounding box center [366, 132] width 81 height 20
type input "******"
click at [369, 266] on span "Save" at bounding box center [378, 268] width 43 height 9
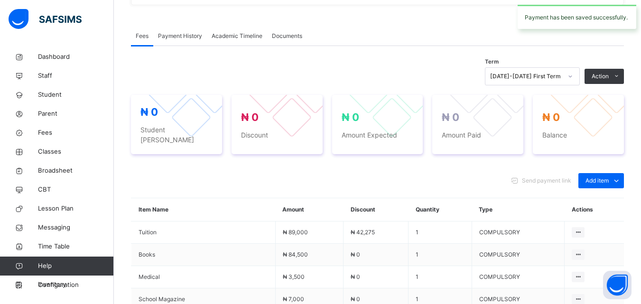
scroll to position [142, 0]
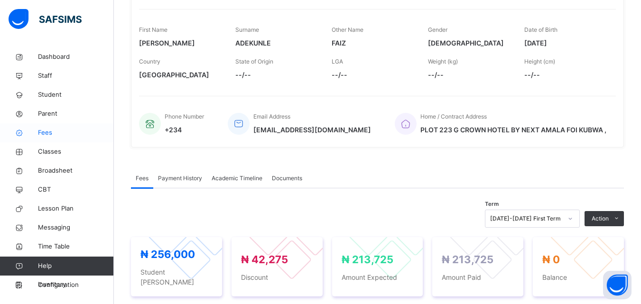
click at [49, 137] on span "Fees" at bounding box center [76, 132] width 76 height 9
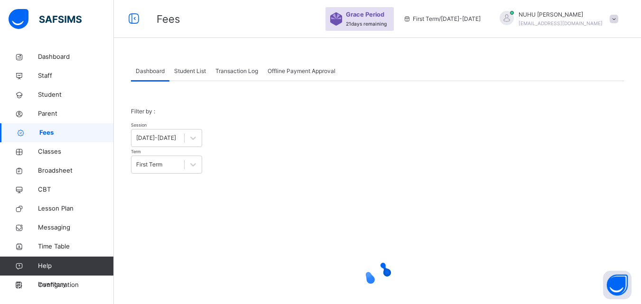
click at [191, 71] on span "Student List" at bounding box center [190, 71] width 32 height 9
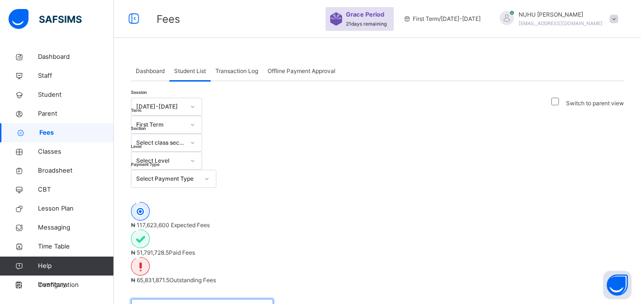
drag, startPoint x: 176, startPoint y: 238, endPoint x: 181, endPoint y: 226, distance: 12.8
click at [179, 299] on input "text" at bounding box center [202, 308] width 142 height 18
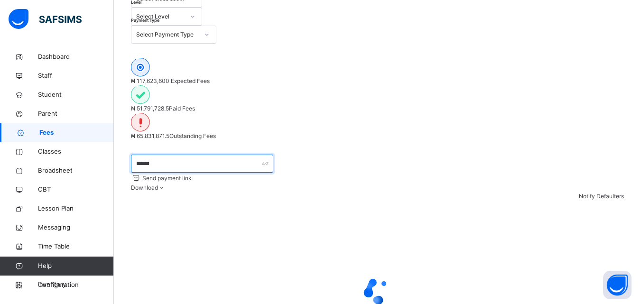
scroll to position [149, 0]
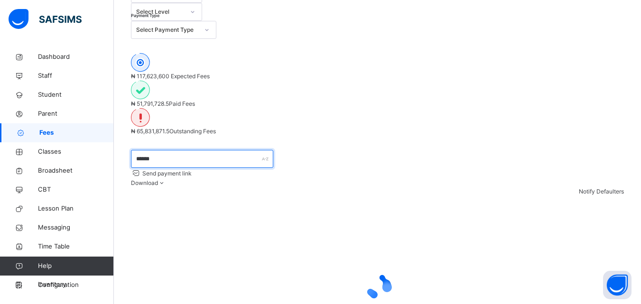
type input "******"
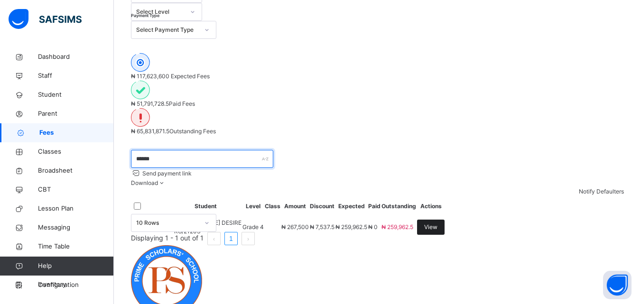
scroll to position [79, 0]
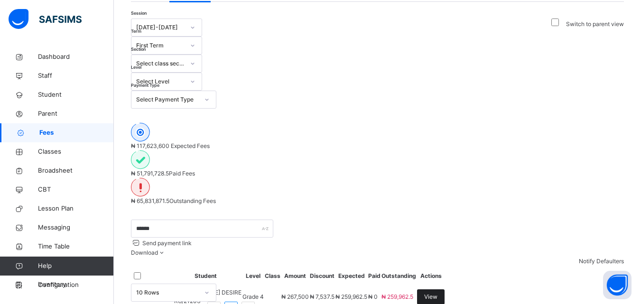
click at [437, 293] on span "View" at bounding box center [430, 297] width 13 height 9
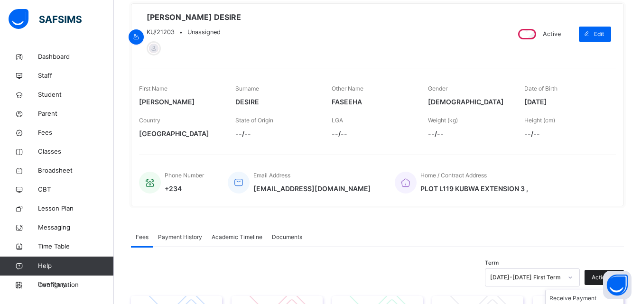
scroll to position [190, 0]
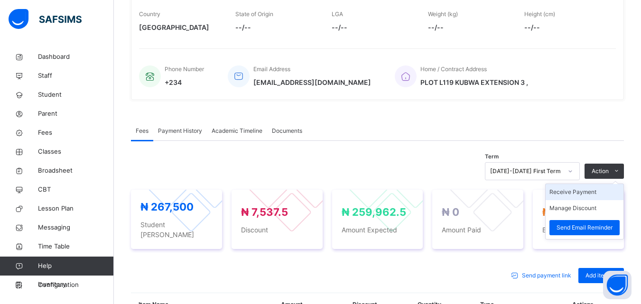
click at [573, 193] on li "Receive Payment" at bounding box center [585, 192] width 78 height 16
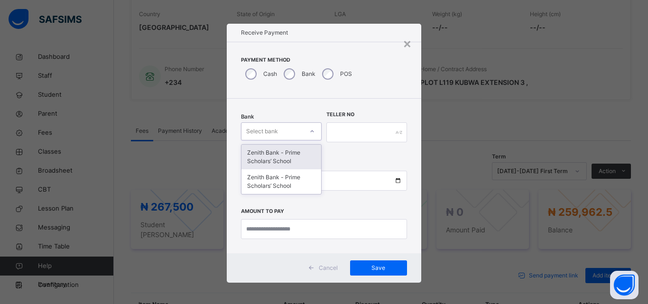
click at [268, 132] on div "Select bank" at bounding box center [262, 131] width 32 height 18
click at [267, 158] on div "Zenith Bank - Prime Scholars’ School" at bounding box center [281, 157] width 80 height 25
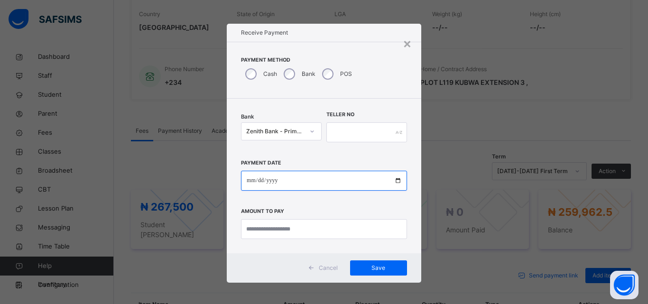
click at [253, 180] on input "date" at bounding box center [324, 181] width 166 height 20
type input "**********"
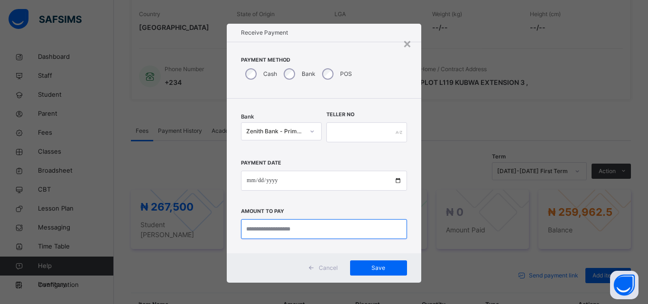
click at [257, 228] on input "currency" at bounding box center [324, 229] width 166 height 20
type input "**********"
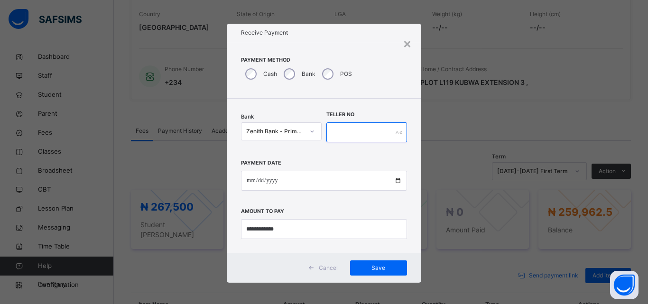
click at [353, 128] on input "text" at bounding box center [366, 132] width 81 height 20
type input "*****"
click at [391, 260] on div "Save" at bounding box center [378, 267] width 57 height 15
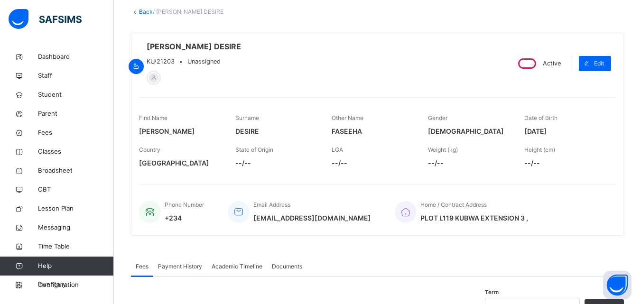
scroll to position [0, 0]
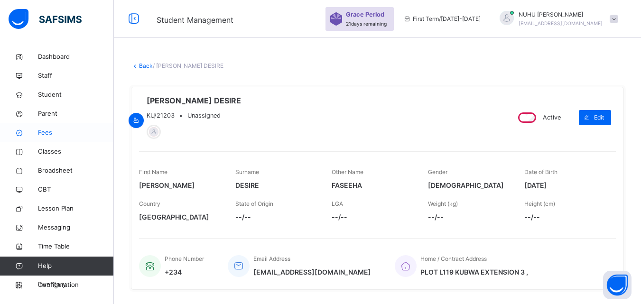
click at [47, 133] on span "Fees" at bounding box center [76, 132] width 76 height 9
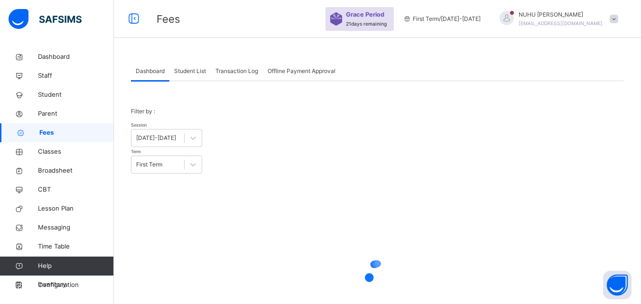
click at [184, 72] on span "Student List" at bounding box center [190, 71] width 32 height 9
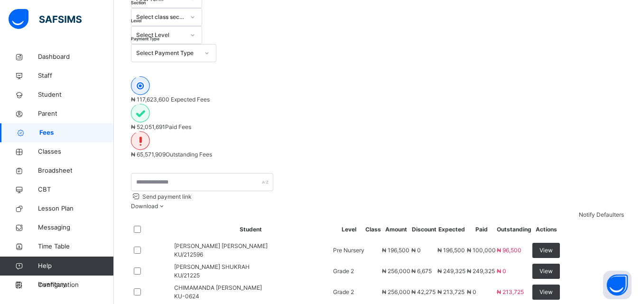
scroll to position [142, 0]
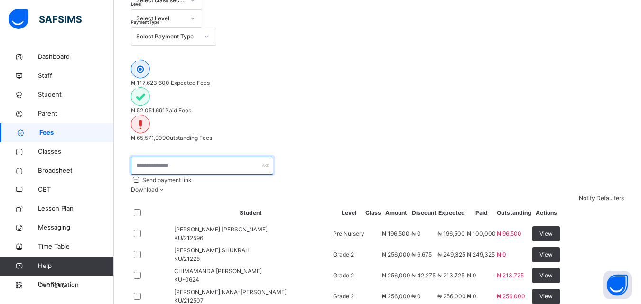
click at [182, 157] on input "text" at bounding box center [202, 166] width 142 height 18
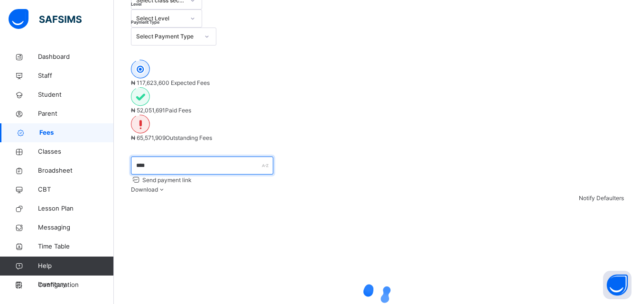
type input "*****"
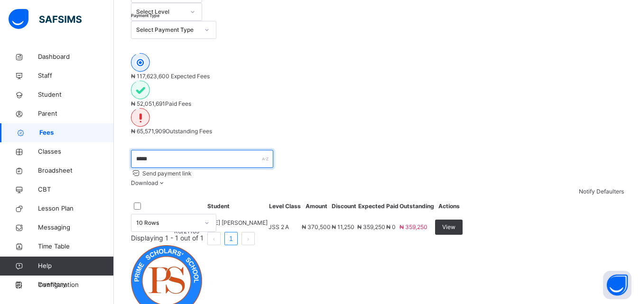
scroll to position [79, 0]
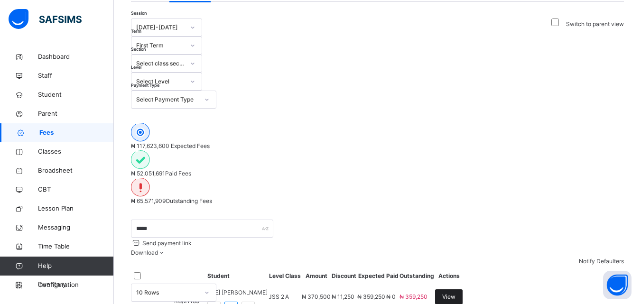
click at [455, 293] on span "View" at bounding box center [448, 297] width 13 height 9
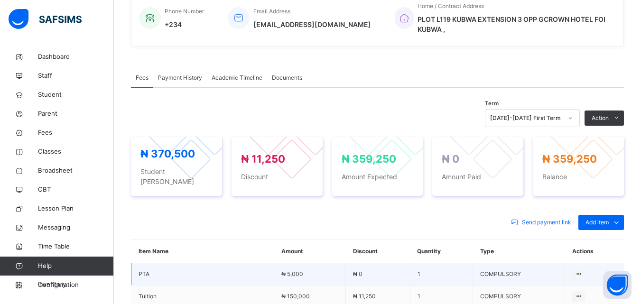
scroll to position [285, 0]
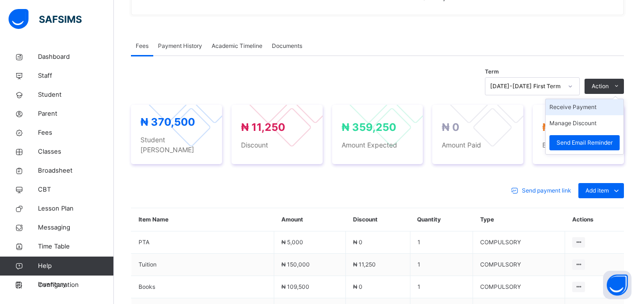
click at [589, 108] on li "Receive Payment" at bounding box center [585, 107] width 78 height 16
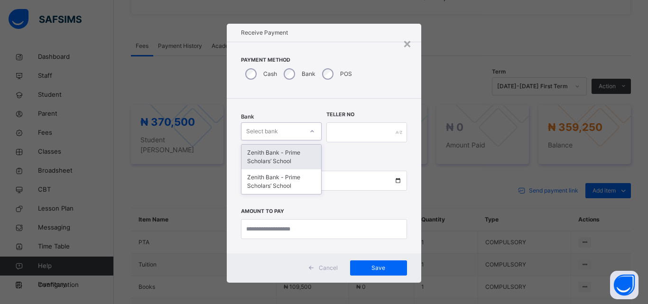
click at [288, 129] on div "Select bank" at bounding box center [272, 131] width 62 height 15
click at [290, 151] on div "Zenith Bank - Prime Scholars’ School" at bounding box center [281, 157] width 80 height 25
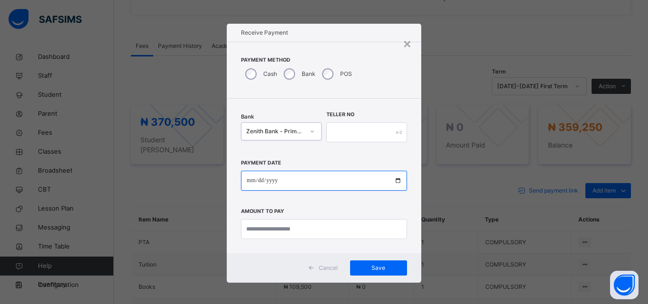
click at [253, 181] on input "date" at bounding box center [324, 181] width 166 height 20
type input "**********"
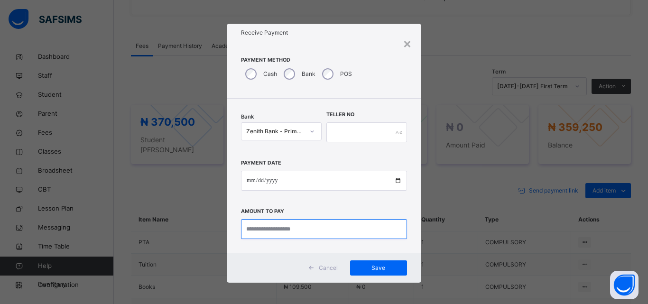
drag, startPoint x: 261, startPoint y: 235, endPoint x: 262, endPoint y: 228, distance: 7.1
click at [261, 233] on input "currency" at bounding box center [324, 229] width 166 height 20
type input "*********"
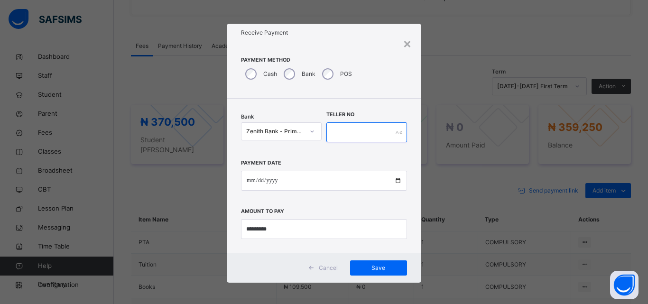
click at [355, 136] on input "text" at bounding box center [366, 132] width 81 height 20
type input "*******"
click at [377, 268] on span "Save" at bounding box center [378, 268] width 43 height 9
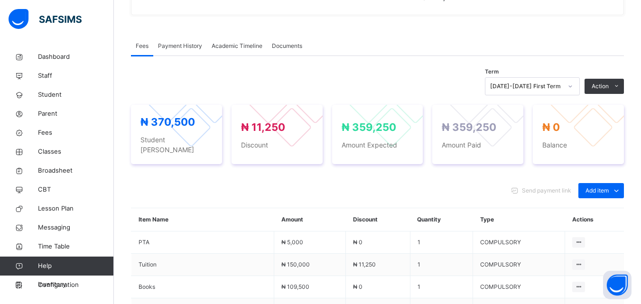
scroll to position [332, 0]
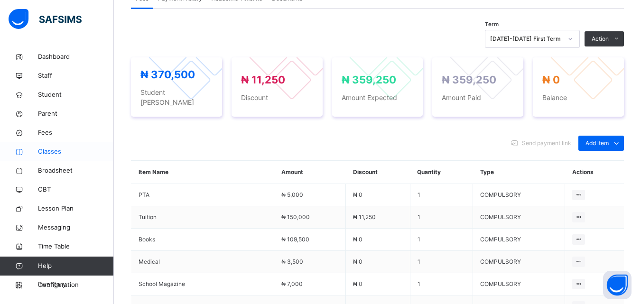
click at [59, 149] on span "Classes" at bounding box center [76, 151] width 76 height 9
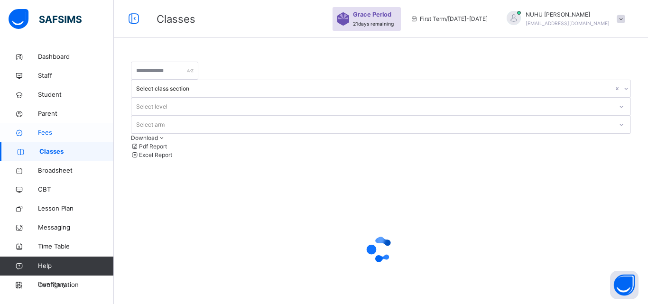
click at [45, 130] on span "Fees" at bounding box center [76, 132] width 76 height 9
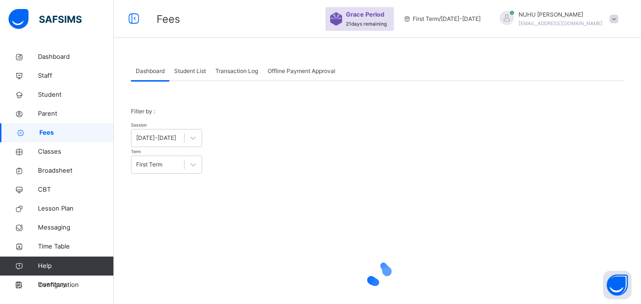
click at [190, 66] on div "Student List" at bounding box center [189, 71] width 41 height 19
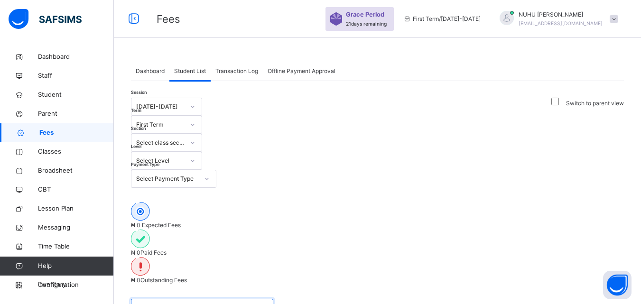
click at [178, 299] on input "text" at bounding box center [202, 308] width 142 height 18
click at [186, 299] on input "*****" at bounding box center [202, 308] width 142 height 18
type input "*"
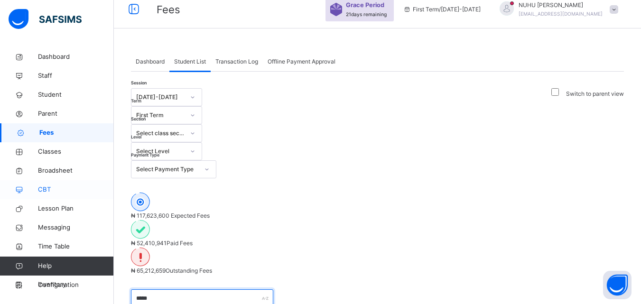
scroll to position [6, 0]
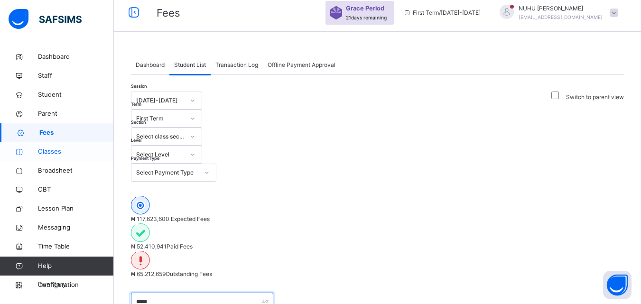
type input "*****"
click at [43, 149] on span "Classes" at bounding box center [76, 151] width 76 height 9
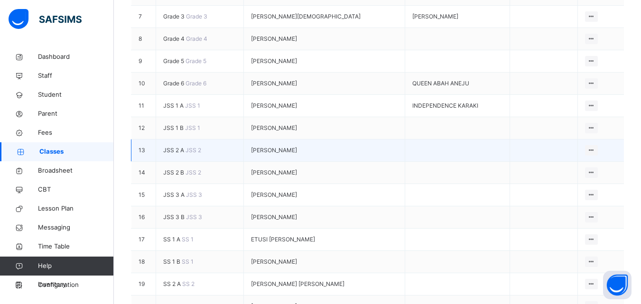
scroll to position [332, 0]
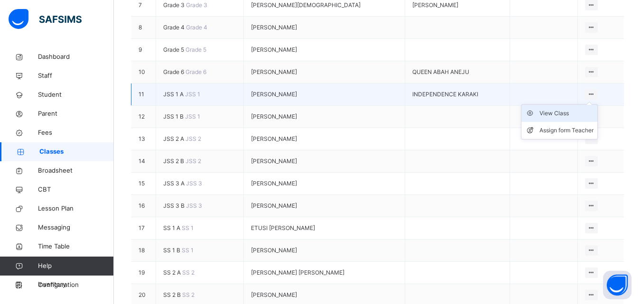
click at [559, 109] on div "View Class" at bounding box center [566, 113] width 54 height 9
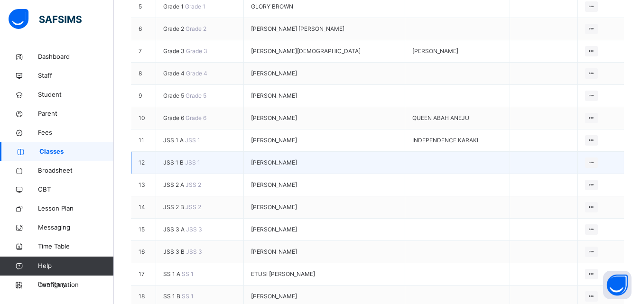
scroll to position [332, 0]
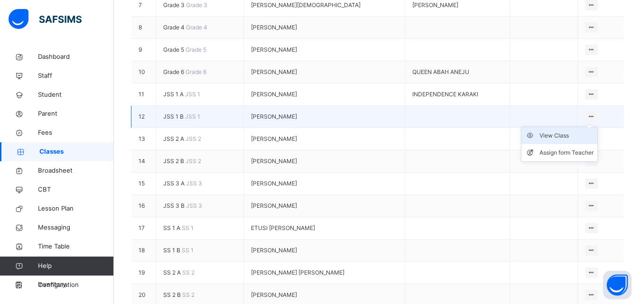
click at [572, 131] on div "View Class" at bounding box center [566, 135] width 54 height 9
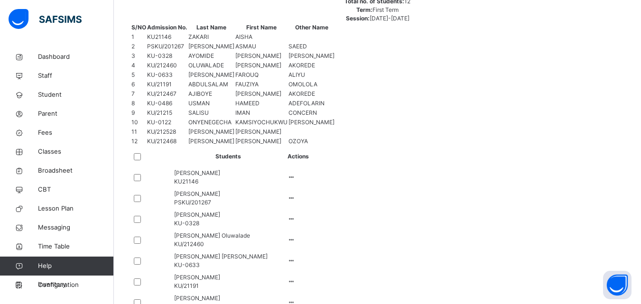
scroll to position [203, 0]
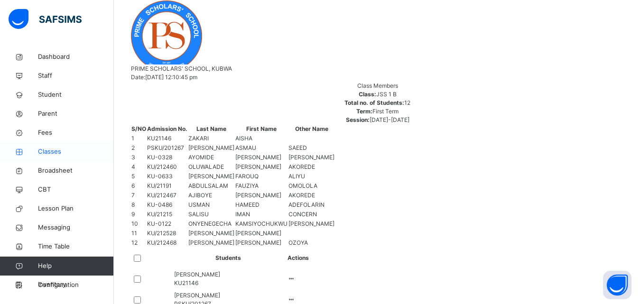
click at [58, 149] on span "Classes" at bounding box center [76, 151] width 76 height 9
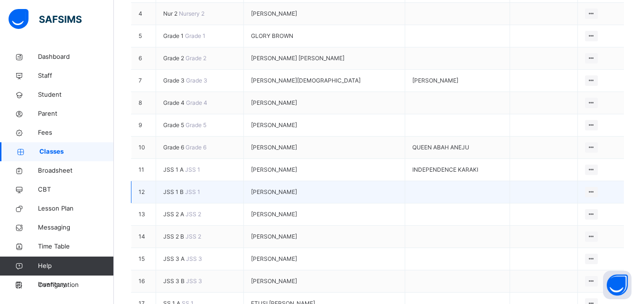
scroll to position [285, 0]
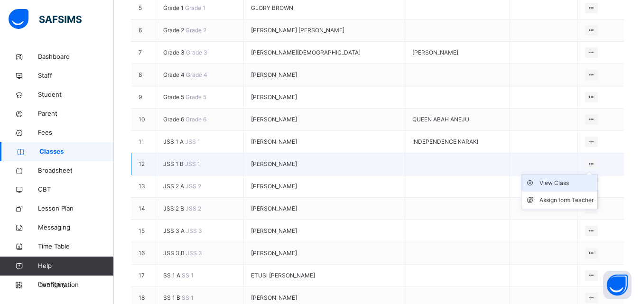
click at [564, 183] on div "View Class" at bounding box center [566, 182] width 54 height 9
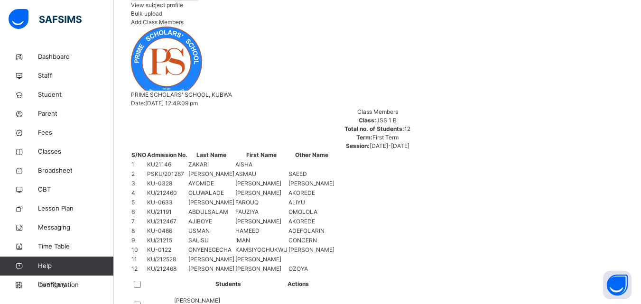
scroll to position [190, 0]
